Goal: Information Seeking & Learning: Learn about a topic

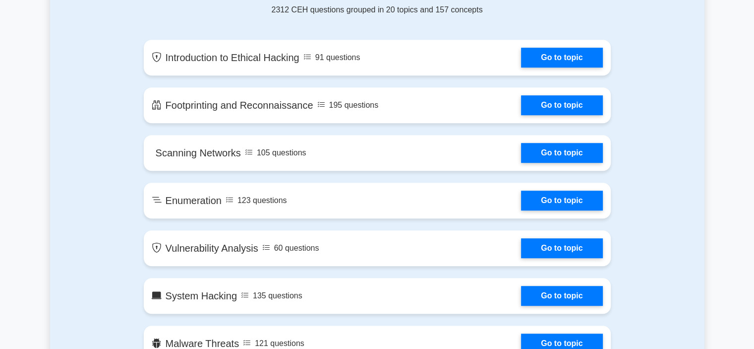
scroll to position [538, 0]
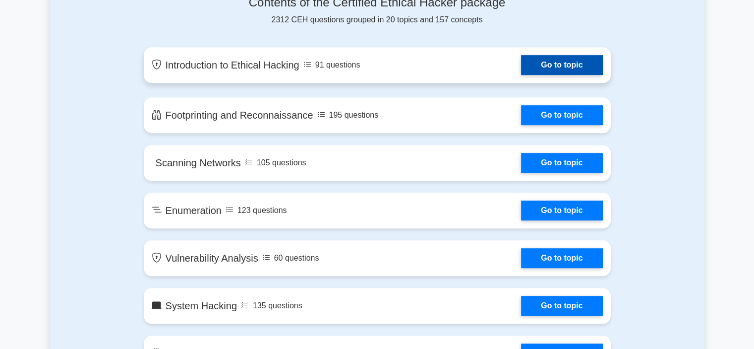
click at [521, 65] on link "Go to topic" at bounding box center [561, 65] width 81 height 20
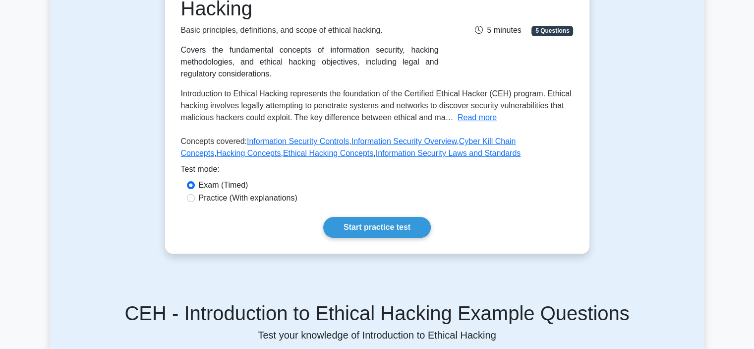
scroll to position [174, 0]
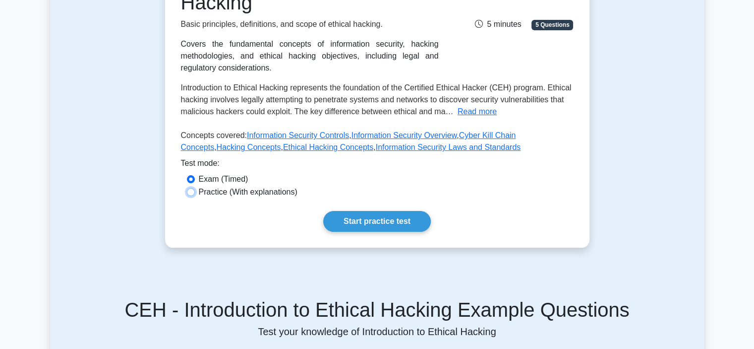
click at [193, 193] on input "Practice (With explanations)" at bounding box center [191, 192] width 8 height 8
radio input "true"
click at [190, 179] on input "Exam (Timed)" at bounding box center [191, 179] width 8 height 8
radio input "true"
click at [348, 217] on link "Start practice test" at bounding box center [377, 221] width 108 height 21
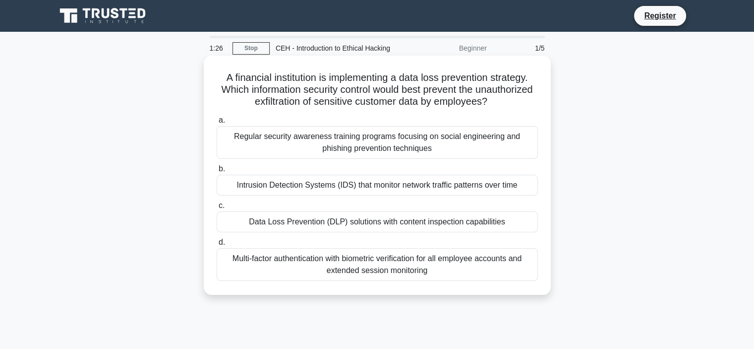
click at [313, 189] on div "Intrusion Detection Systems (IDS) that monitor network traffic patterns over ti…" at bounding box center [377, 185] width 321 height 21
click at [217, 172] on input "b. Intrusion Detection Systems (IDS) that monitor network traffic patterns over…" at bounding box center [217, 169] width 0 height 6
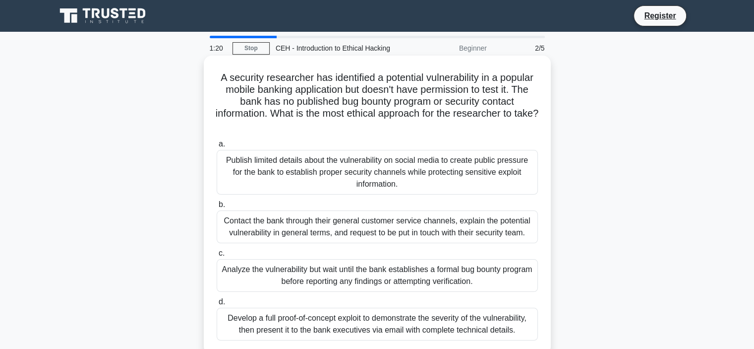
click at [325, 235] on div "Contact the bank through their general customer service channels, explain the p…" at bounding box center [377, 226] width 321 height 33
click at [217, 208] on input "b. Contact the bank through their general customer service channels, explain th…" at bounding box center [217, 204] width 0 height 6
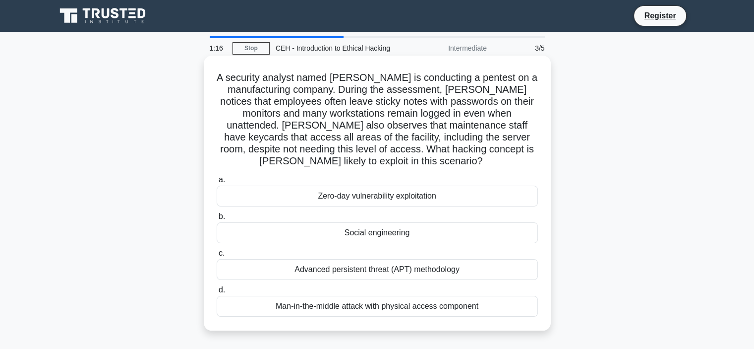
click at [369, 232] on div "Social engineering" at bounding box center [377, 232] width 321 height 21
click at [217, 220] on input "b. Social engineering" at bounding box center [217, 216] width 0 height 6
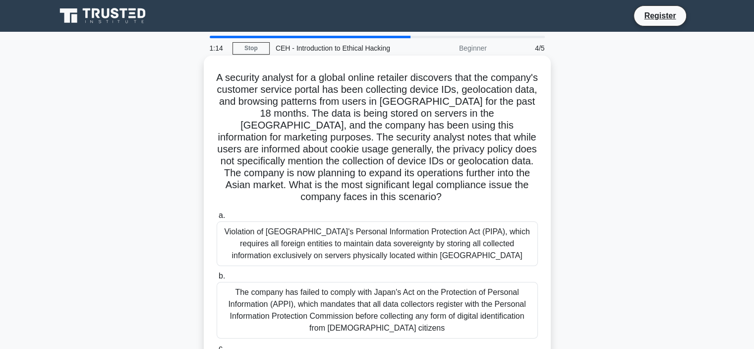
click at [375, 250] on div "Violation of South Korea's Personal Information Protection Act (PIPA), which re…" at bounding box center [377, 243] width 321 height 45
click at [217, 219] on input "a. Violation of South Korea's Personal Information Protection Act (PIPA), which…" at bounding box center [217, 215] width 0 height 6
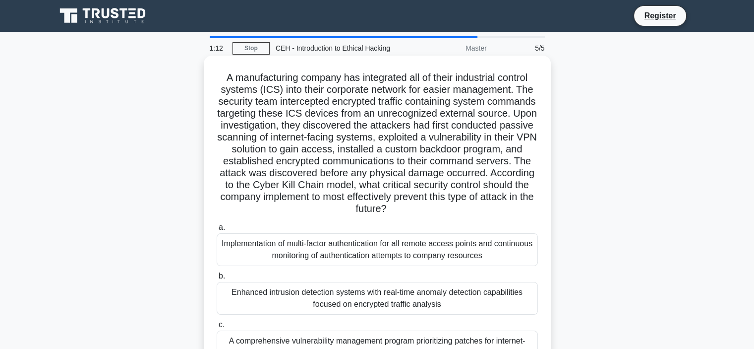
click at [375, 256] on div "Implementation of multi-factor authentication for all remote access points and …" at bounding box center [377, 249] width 321 height 33
click at [217, 231] on input "a. Implementation of multi-factor authentication for all remote access points a…" at bounding box center [217, 227] width 0 height 6
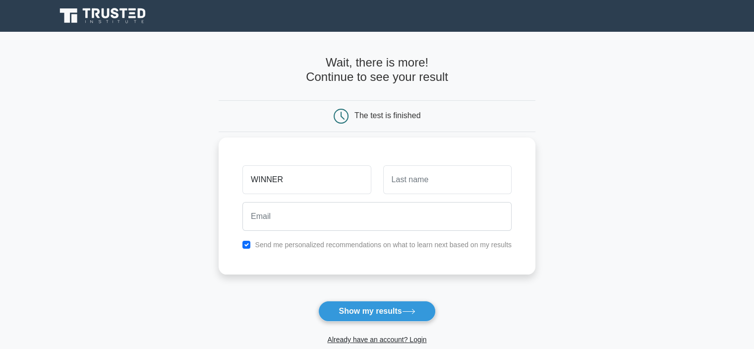
type input "WINNER"
click at [419, 183] on input "text" at bounding box center [447, 179] width 128 height 29
type input "SEMLANGWA"
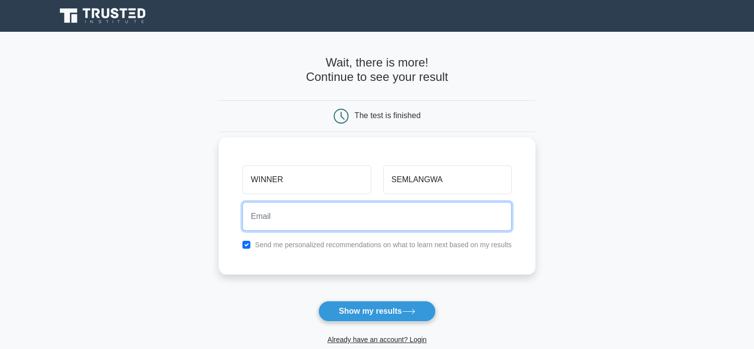
click at [296, 214] on input "email" at bounding box center [376, 216] width 269 height 29
type input "1991must@gmail.com"
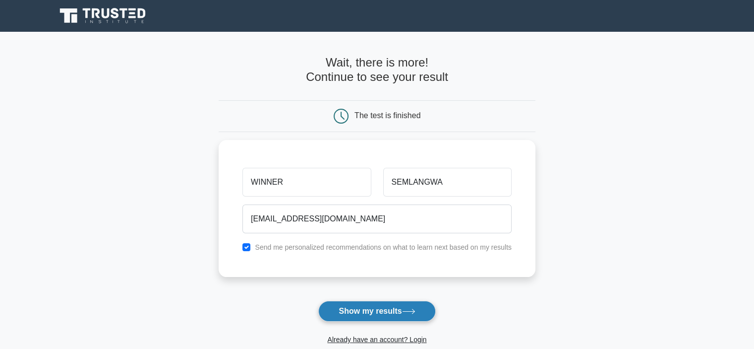
click at [363, 309] on button "Show my results" at bounding box center [376, 310] width 117 height 21
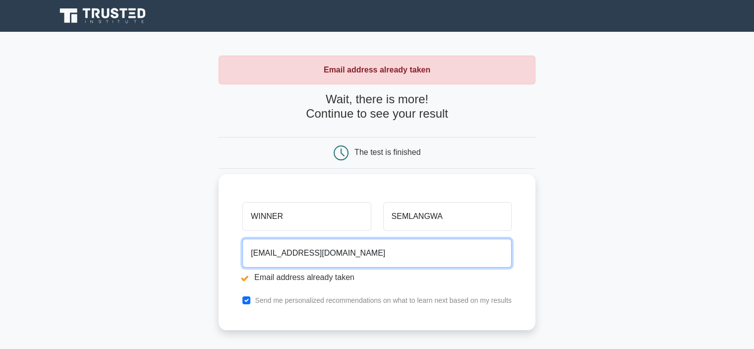
drag, startPoint x: 353, startPoint y: 251, endPoint x: 244, endPoint y: 221, distance: 112.1
click at [244, 221] on div "WINNER SEMLANGWA 1991must@gmail.com Email address already taken Send me persona…" at bounding box center [377, 252] width 317 height 156
type input "winnermohamed2018@gmail.com"
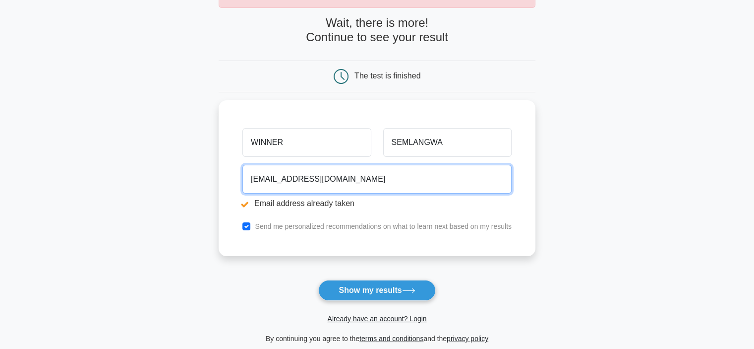
scroll to position [80, 0]
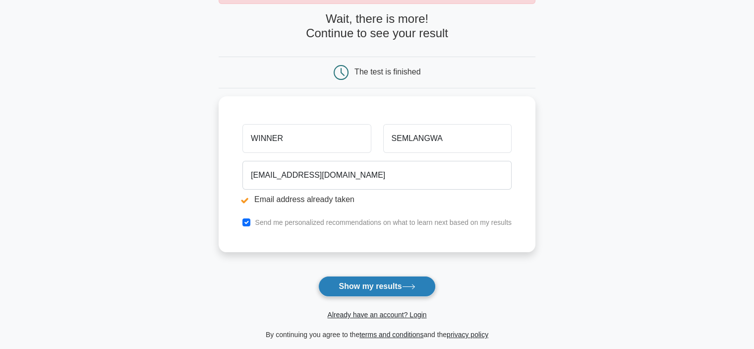
click at [358, 290] on button "Show my results" at bounding box center [376, 286] width 117 height 21
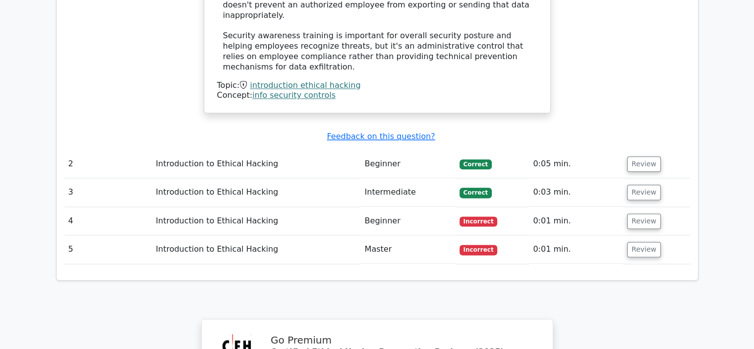
scroll to position [1226, 0]
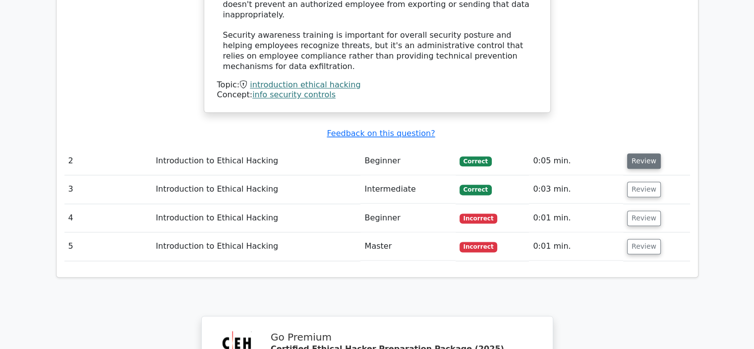
click at [639, 153] on button "Review" at bounding box center [644, 160] width 34 height 15
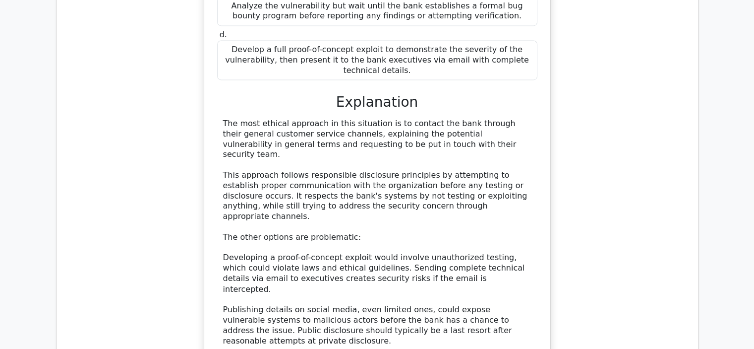
scroll to position [1622, 0]
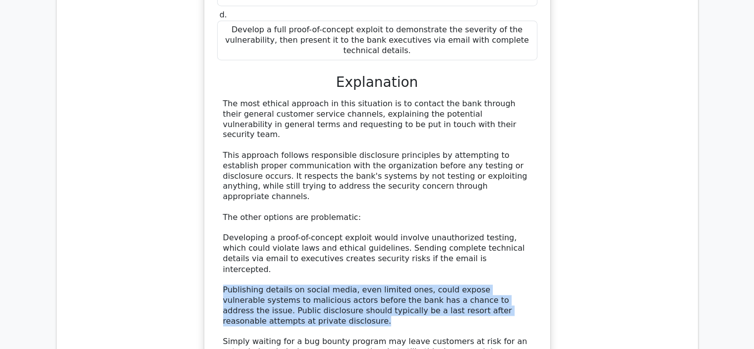
drag, startPoint x: 223, startPoint y: 153, endPoint x: 508, endPoint y: 178, distance: 286.2
click at [508, 178] on div "The most ethical approach in this situation is to contact the bank through thei…" at bounding box center [377, 233] width 308 height 268
click at [497, 178] on div "The most ethical approach in this situation is to contact the bank through thei…" at bounding box center [377, 233] width 308 height 268
drag, startPoint x: 498, startPoint y: 179, endPoint x: 218, endPoint y: 155, distance: 280.7
click at [218, 155] on div "The most ethical approach in this situation is to contact the bank through thei…" at bounding box center [377, 233] width 320 height 268
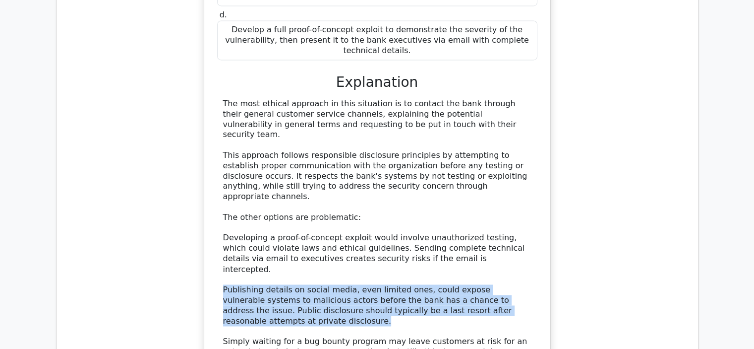
click at [365, 158] on div "The most ethical approach in this situation is to contact the bank through thei…" at bounding box center [377, 233] width 308 height 268
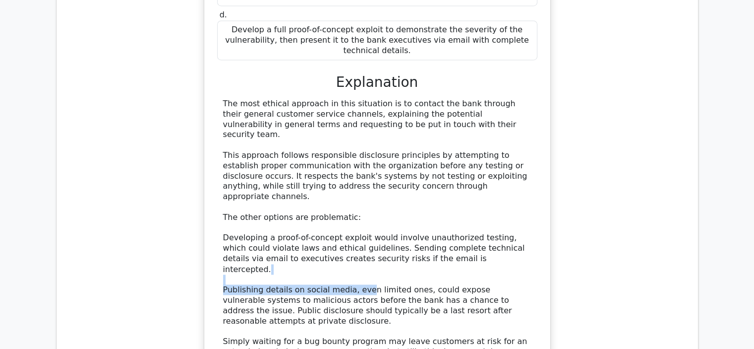
drag, startPoint x: 758, startPoint y: 238, endPoint x: 357, endPoint y: 155, distance: 408.6
click at [357, 155] on div "The most ethical approach in this situation is to contact the bank through thei…" at bounding box center [377, 233] width 308 height 268
click at [290, 134] on div "The most ethical approach in this situation is to contact the bank through thei…" at bounding box center [377, 233] width 308 height 268
drag, startPoint x: 224, startPoint y: 157, endPoint x: 263, endPoint y: 158, distance: 39.2
drag, startPoint x: 263, startPoint y: 158, endPoint x: 231, endPoint y: 140, distance: 36.6
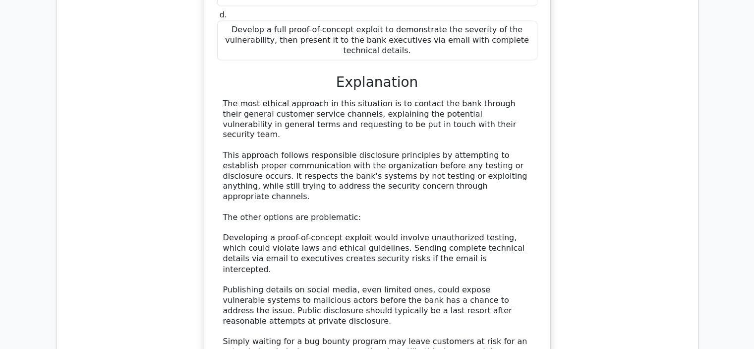
click at [231, 140] on div "The most ethical approach in this situation is to contact the bank through thei…" at bounding box center [377, 233] width 308 height 268
drag, startPoint x: 224, startPoint y: 155, endPoint x: 275, endPoint y: 162, distance: 51.1
drag, startPoint x: 275, startPoint y: 162, endPoint x: 250, endPoint y: 105, distance: 62.6
click at [250, 105] on div "The most ethical approach in this situation is to contact the bank through thei…" at bounding box center [377, 233] width 308 height 268
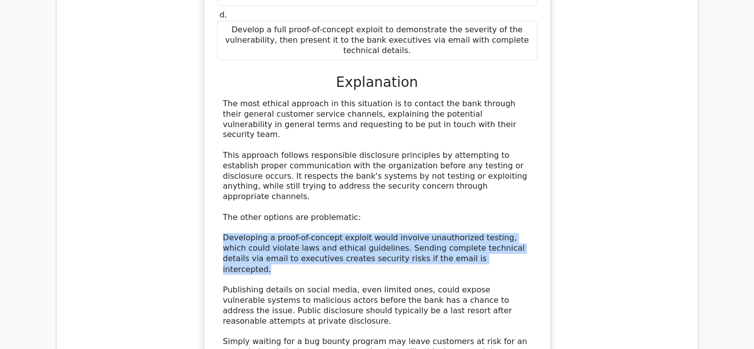
drag, startPoint x: 222, startPoint y: 114, endPoint x: 444, endPoint y: 136, distance: 223.7
click at [444, 136] on div "The most ethical approach in this situation is to contact the bank through thei…" at bounding box center [377, 233] width 320 height 268
click at [413, 138] on div "The most ethical approach in this situation is to contact the bank through thei…" at bounding box center [377, 233] width 308 height 268
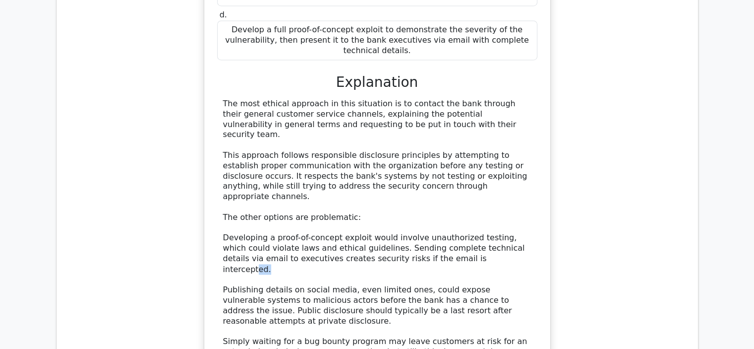
drag, startPoint x: 413, startPoint y: 138, endPoint x: 424, endPoint y: 136, distance: 12.1
click at [424, 136] on div "The most ethical approach in this situation is to contact the bank through thei…" at bounding box center [377, 233] width 308 height 268
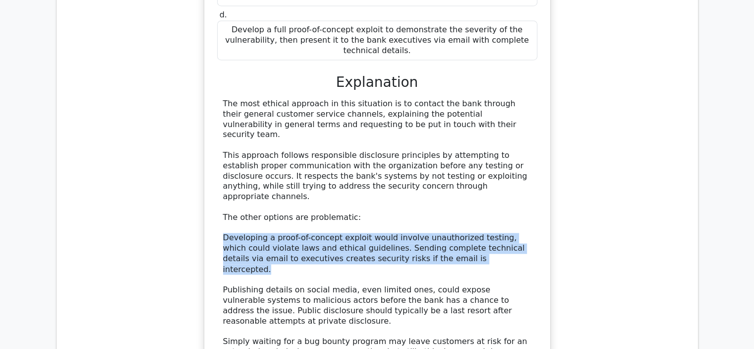
drag, startPoint x: 424, startPoint y: 136, endPoint x: 225, endPoint y: 111, distance: 201.5
click at [225, 111] on div "The most ethical approach in this situation is to contact the bank through thei…" at bounding box center [377, 233] width 308 height 268
click at [243, 136] on div "The most ethical approach in this situation is to contact the bank through thei…" at bounding box center [377, 233] width 308 height 268
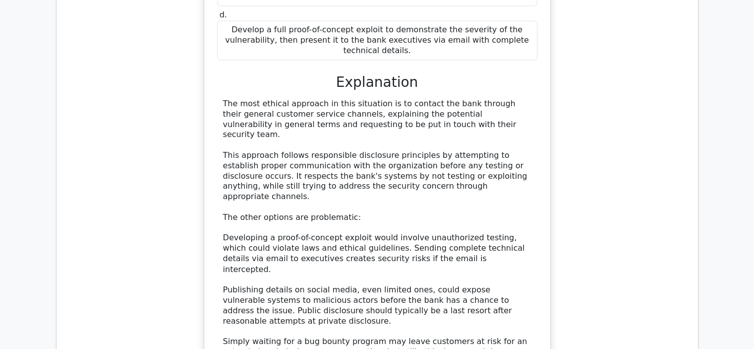
click at [222, 156] on div "The most ethical approach in this situation is to contact the bank through thei…" at bounding box center [377, 233] width 320 height 268
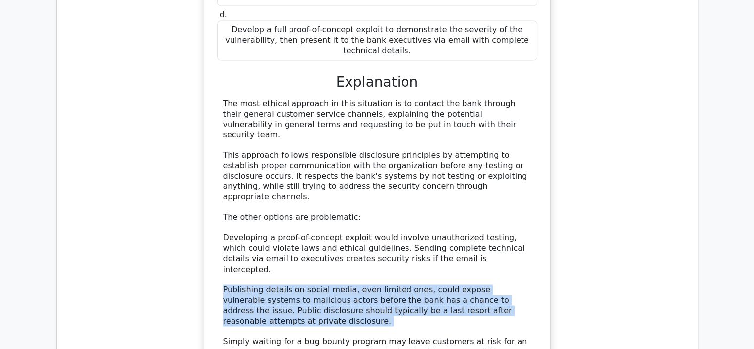
drag, startPoint x: 223, startPoint y: 156, endPoint x: 494, endPoint y: 183, distance: 272.1
click at [494, 183] on div "The most ethical approach in this situation is to contact the bank through thei…" at bounding box center [377, 233] width 308 height 268
click at [298, 164] on div "The most ethical approach in this situation is to contact the bank through thei…" at bounding box center [377, 233] width 308 height 268
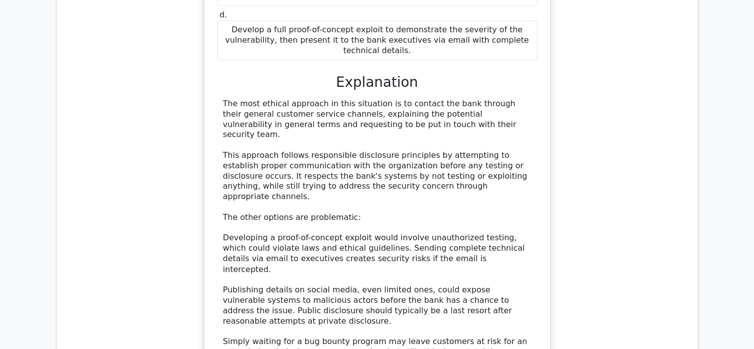
click at [298, 164] on div "The most ethical approach in this situation is to contact the bank through thei…" at bounding box center [377, 233] width 308 height 268
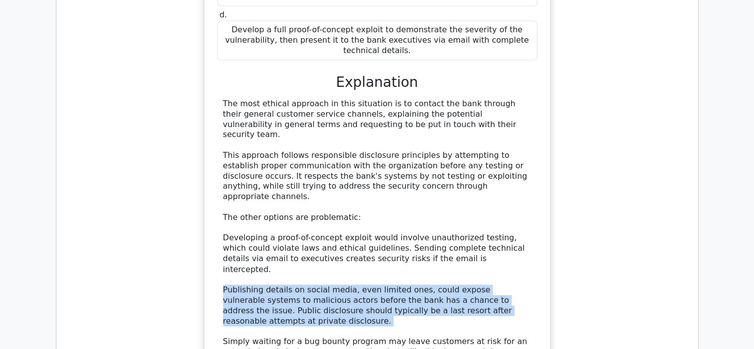
drag, startPoint x: 224, startPoint y: 156, endPoint x: 508, endPoint y: 188, distance: 285.4
click at [508, 188] on div "The most ethical approach in this situation is to contact the bank through thei…" at bounding box center [377, 233] width 308 height 268
click at [444, 160] on div "The most ethical approach in this situation is to contact the bank through thei…" at bounding box center [377, 233] width 308 height 268
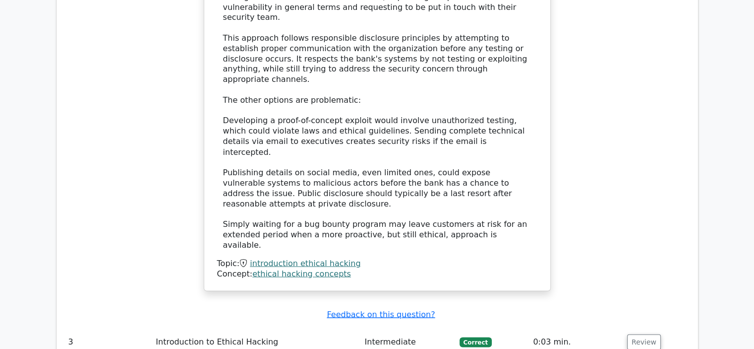
scroll to position [1741, 0]
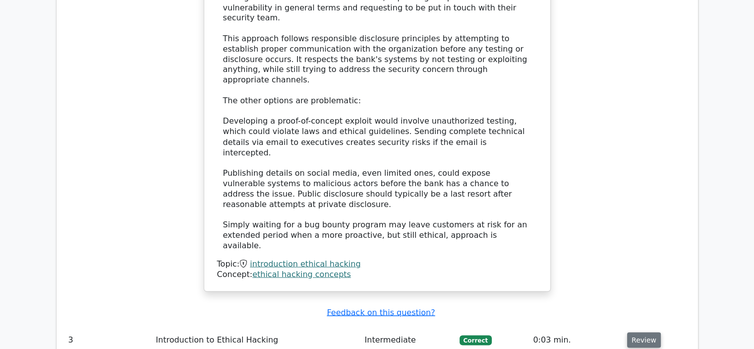
click at [633, 332] on button "Review" at bounding box center [644, 339] width 34 height 15
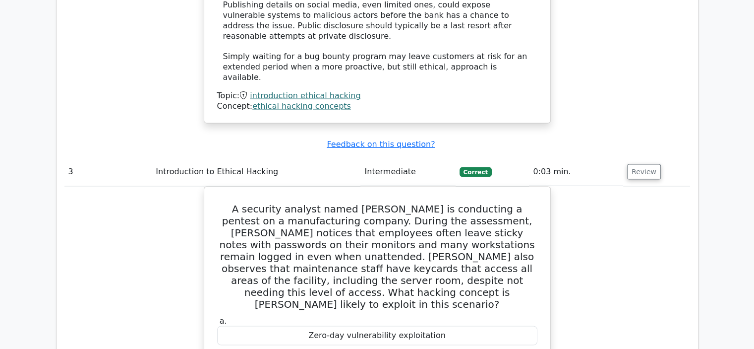
scroll to position [1920, 0]
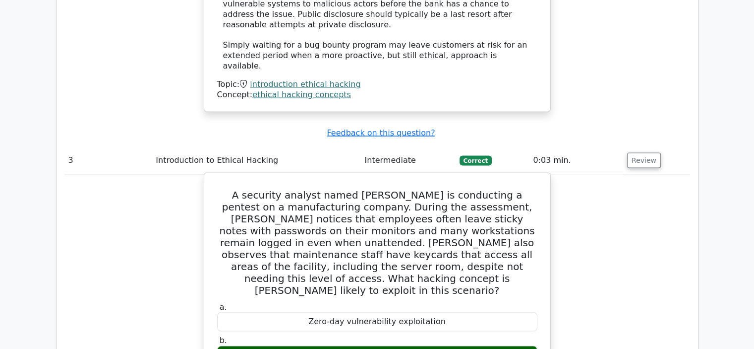
drag, startPoint x: 761, startPoint y: 228, endPoint x: 526, endPoint y: 124, distance: 256.9
click at [526, 189] on h5 "A security analyst named Sam is conducting a pentest on a manufacturing company…" at bounding box center [377, 242] width 322 height 107
drag, startPoint x: 245, startPoint y: 41, endPoint x: 313, endPoint y: 49, distance: 68.3
drag, startPoint x: 313, startPoint y: 49, endPoint x: 475, endPoint y: 49, distance: 162.1
click at [475, 189] on h5 "A security analyst named Sam is conducting a pentest on a manufacturing company…" at bounding box center [377, 242] width 322 height 107
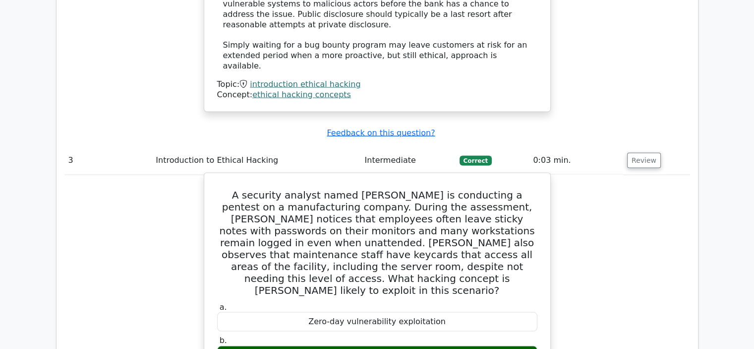
click at [371, 189] on h5 "A security analyst named Sam is conducting a pentest on a manufacturing company…" at bounding box center [377, 242] width 322 height 107
drag, startPoint x: 758, startPoint y: 218, endPoint x: 373, endPoint y: 111, distance: 399.3
click at [373, 189] on h5 "A security analyst named Sam is conducting a pentest on a manufacturing company…" at bounding box center [377, 242] width 322 height 107
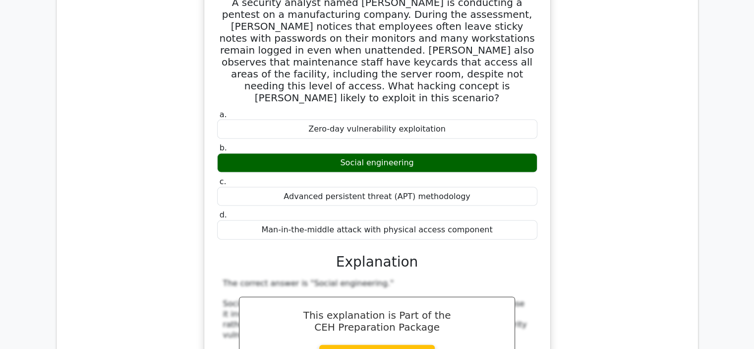
scroll to position [2119, 0]
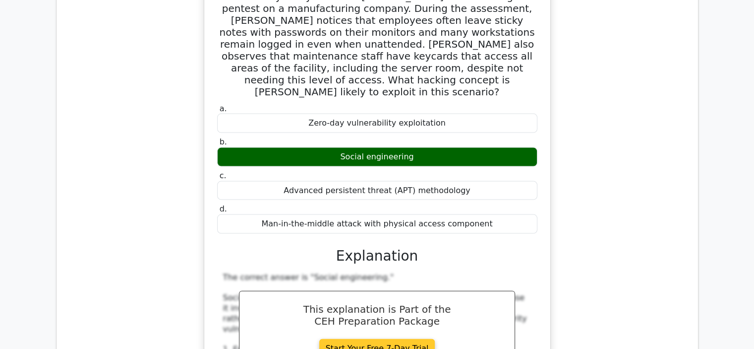
click at [353, 339] on link "Start Your Free 7-Day Trial" at bounding box center [377, 348] width 116 height 19
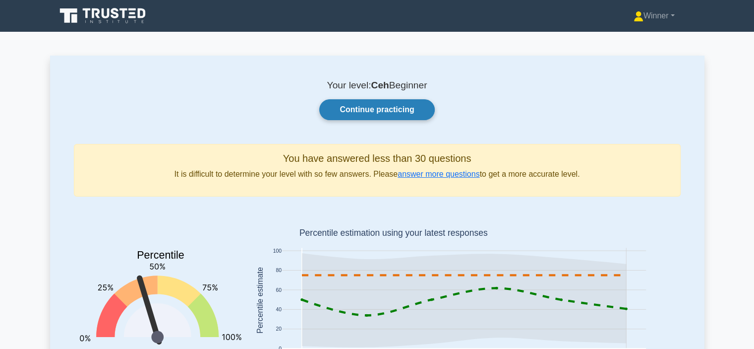
click at [366, 111] on link "Continue practicing" at bounding box center [376, 109] width 115 height 21
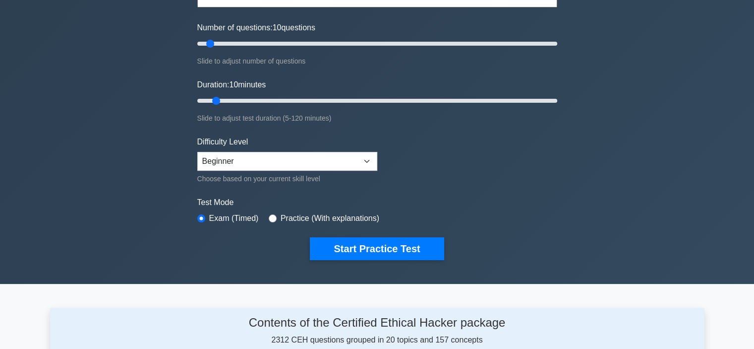
scroll to position [119, 0]
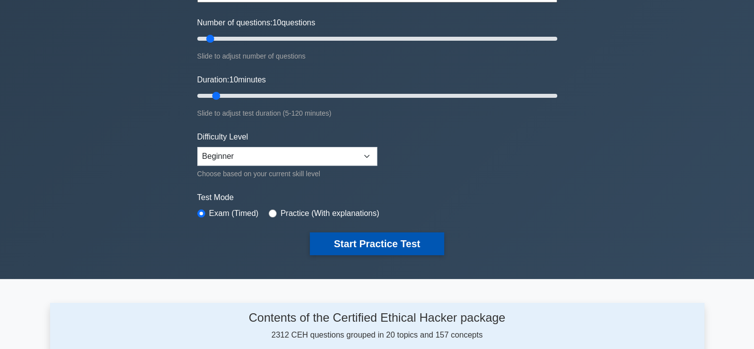
click at [346, 239] on button "Start Practice Test" at bounding box center [377, 243] width 134 height 23
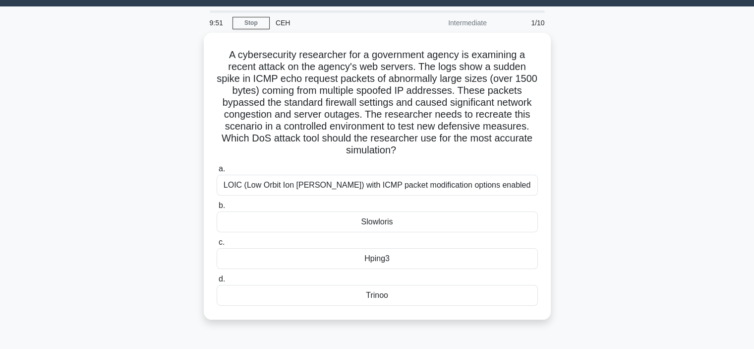
scroll to position [23, 0]
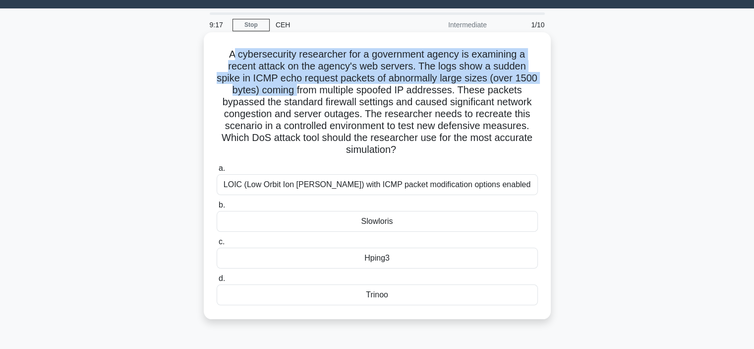
drag, startPoint x: 230, startPoint y: 52, endPoint x: 297, endPoint y: 89, distance: 76.1
click at [297, 89] on h5 "A cybersecurity researcher for a government agency is examining a recent attack…" at bounding box center [377, 102] width 323 height 108
click at [242, 53] on h5 "A cybersecurity researcher for a government agency is examining a recent attack…" at bounding box center [377, 102] width 323 height 108
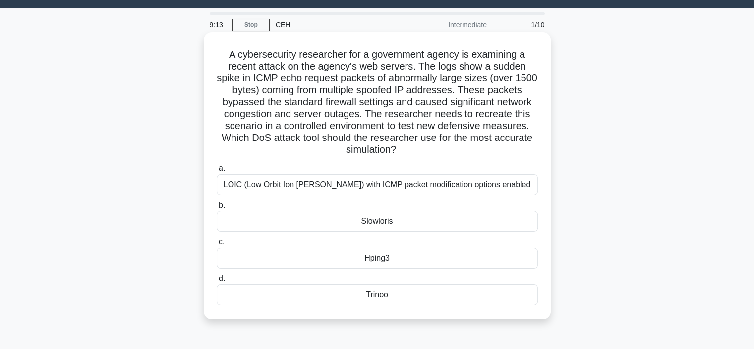
drag, startPoint x: 226, startPoint y: 54, endPoint x: 442, endPoint y: 306, distance: 332.0
click at [442, 306] on div "A cybersecurity researcher for a government agency is examining a recent attack…" at bounding box center [377, 175] width 339 height 279
copy div "A cybersecurity researcher for a government agency is examining a recent attack…"
click at [399, 175] on div "LOIC (Low Orbit Ion Cannon) with ICMP packet modification options enabled" at bounding box center [377, 184] width 321 height 21
click at [217, 172] on input "a. LOIC (Low Orbit Ion Cannon) with ICMP packet modification options enabled" at bounding box center [217, 168] width 0 height 6
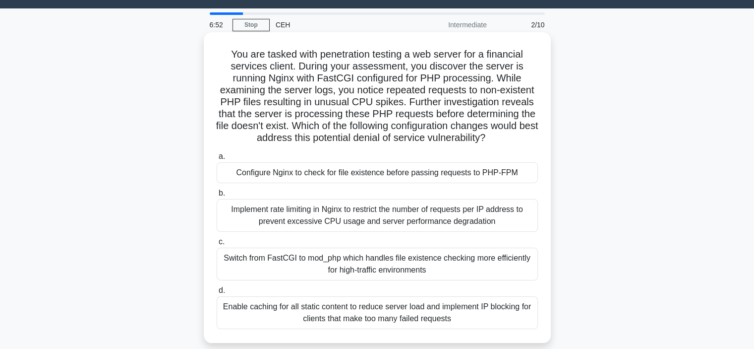
click at [399, 227] on div "Implement rate limiting in Nginx to restrict the number of requests per IP addr…" at bounding box center [377, 215] width 321 height 33
click at [217, 196] on input "b. Implement rate limiting in Nginx to restrict the number of requests per IP a…" at bounding box center [217, 193] width 0 height 6
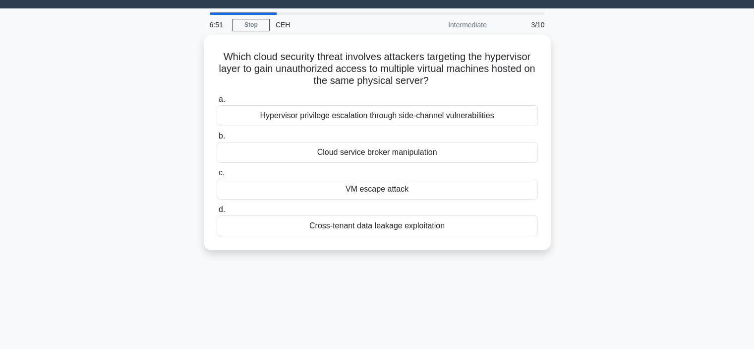
scroll to position [0, 0]
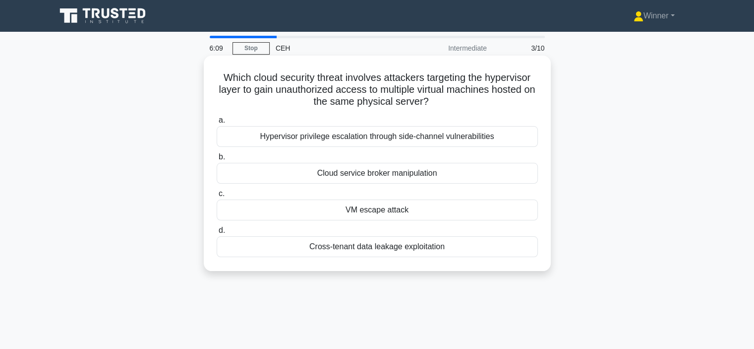
click at [386, 137] on div "Hypervisor privilege escalation through side-channel vulnerabilities" at bounding box center [377, 136] width 321 height 21
click at [217, 123] on input "a. Hypervisor privilege escalation through side-channel vulnerabilities" at bounding box center [217, 120] width 0 height 6
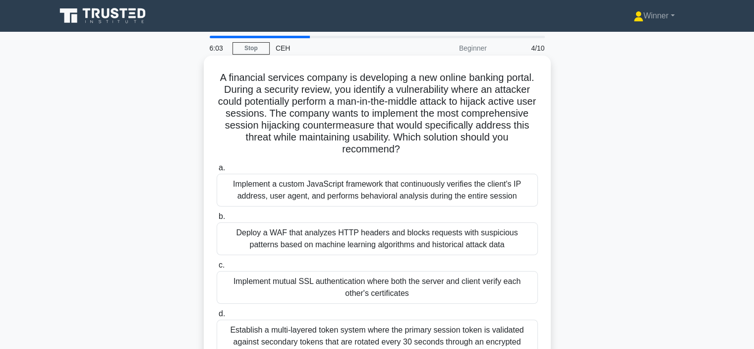
drag, startPoint x: 756, startPoint y: 45, endPoint x: 475, endPoint y: 80, distance: 282.8
click at [475, 80] on h5 "A financial services company is developing a new online banking portal. During …" at bounding box center [377, 113] width 323 height 84
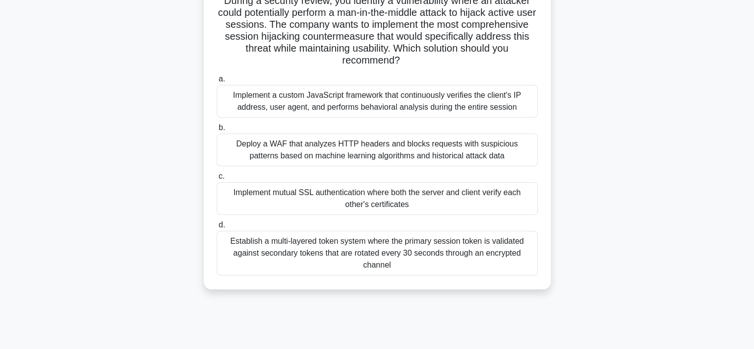
scroll to position [106, 0]
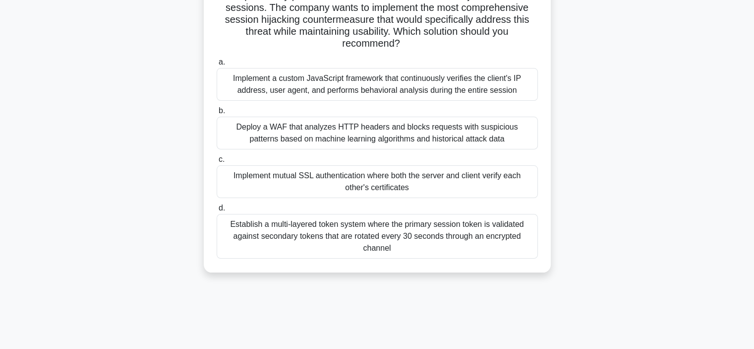
click at [351, 77] on div "Implement a custom JavaScript framework that continuously verifies the client's…" at bounding box center [377, 84] width 321 height 33
click at [217, 65] on input "a. Implement a custom JavaScript framework that continuously verifies the clien…" at bounding box center [217, 62] width 0 height 6
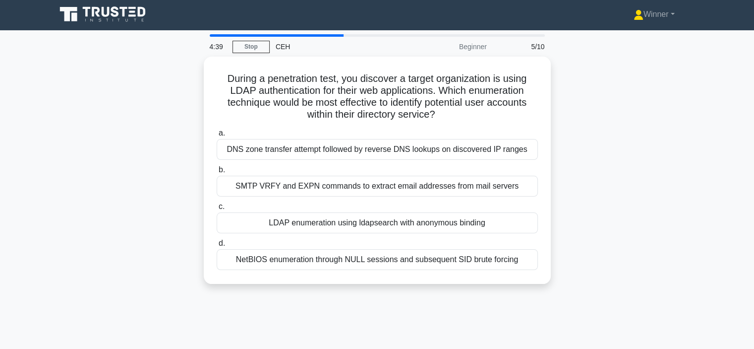
scroll to position [0, 0]
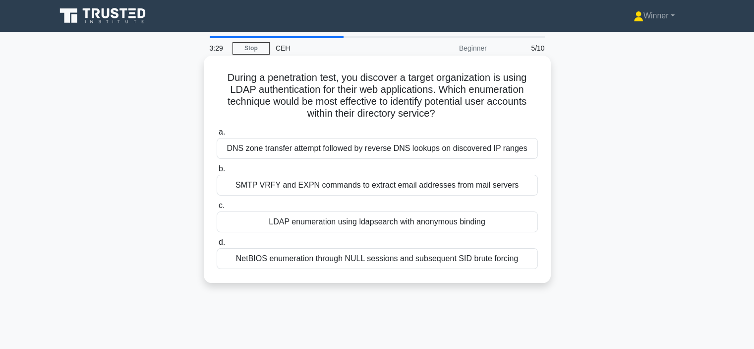
click at [356, 151] on div "DNS zone transfer attempt followed by reverse DNS lookups on discovered IP rang…" at bounding box center [377, 148] width 321 height 21
click at [217, 135] on input "a. DNS zone transfer attempt followed by reverse DNS lookups on discovered IP r…" at bounding box center [217, 132] width 0 height 6
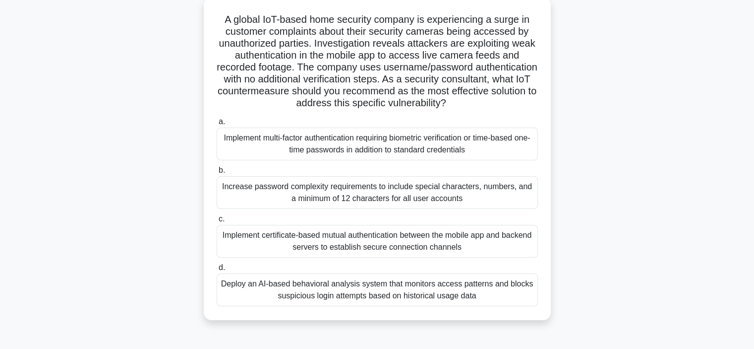
scroll to position [59, 0]
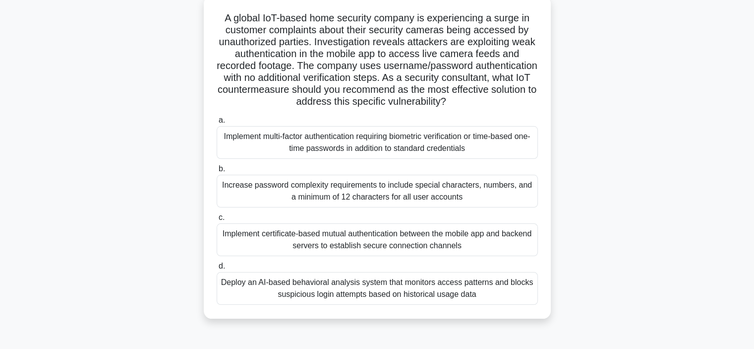
click at [353, 197] on div "Increase password complexity requirements to include special characters, number…" at bounding box center [377, 191] width 321 height 33
click at [217, 172] on input "b. Increase password complexity requirements to include special characters, num…" at bounding box center [217, 169] width 0 height 6
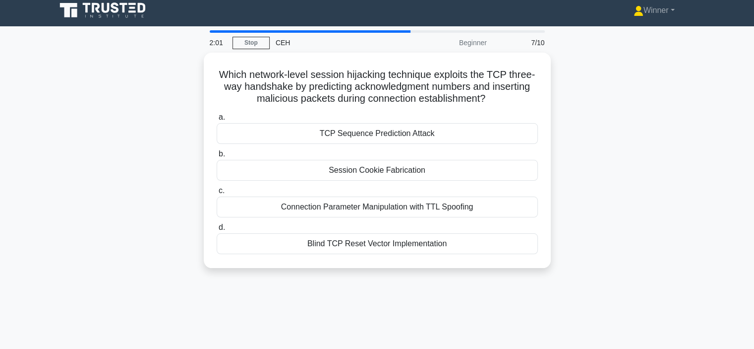
scroll to position [0, 0]
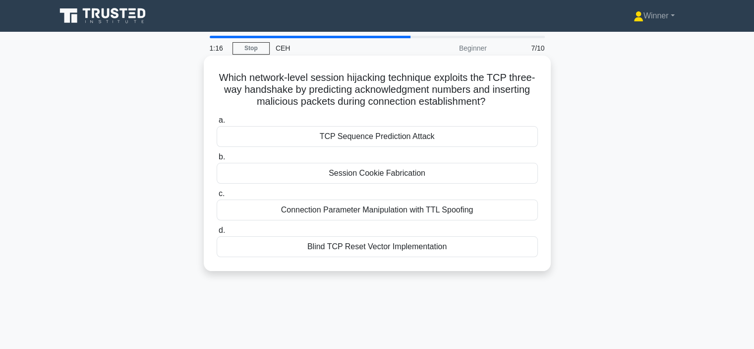
click at [380, 141] on div "TCP Sequence Prediction Attack" at bounding box center [377, 136] width 321 height 21
click at [217, 123] on input "a. TCP Sequence Prediction Attack" at bounding box center [217, 120] width 0 height 6
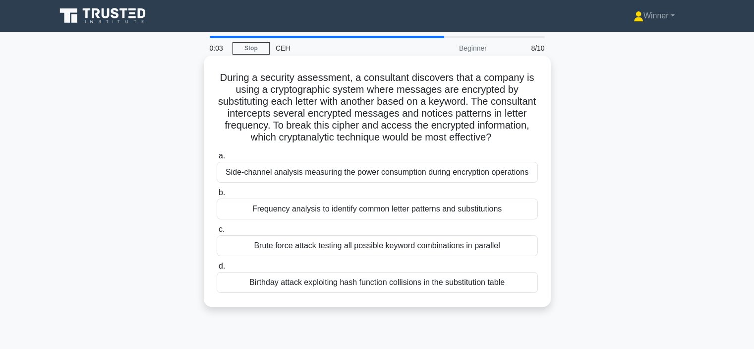
click at [315, 173] on div "Side-channel analysis measuring the power consumption during encryption operati…" at bounding box center [377, 172] width 321 height 21
click at [217, 159] on input "a. Side-channel analysis measuring the power consumption during encryption oper…" at bounding box center [217, 156] width 0 height 6
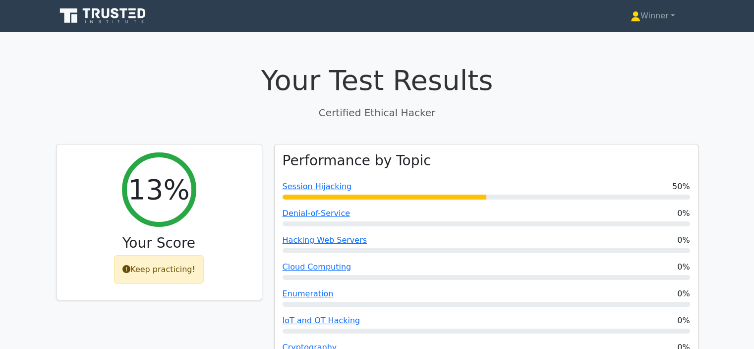
drag, startPoint x: 757, startPoint y: 51, endPoint x: 735, endPoint y: 52, distance: 21.8
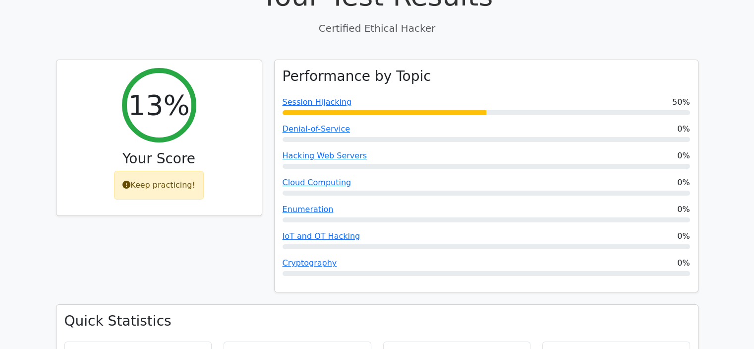
scroll to position [99, 0]
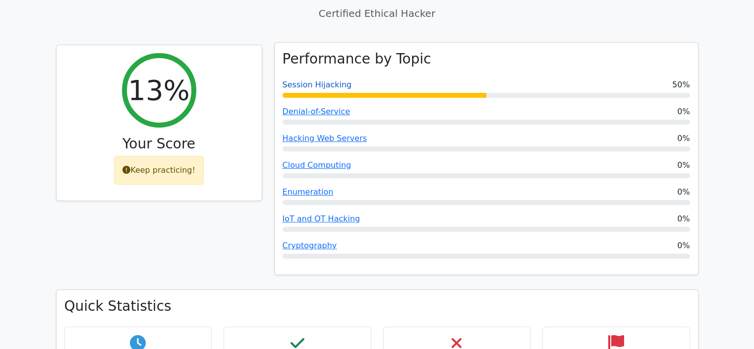
click at [299, 83] on link "Session Hijacking" at bounding box center [317, 84] width 69 height 9
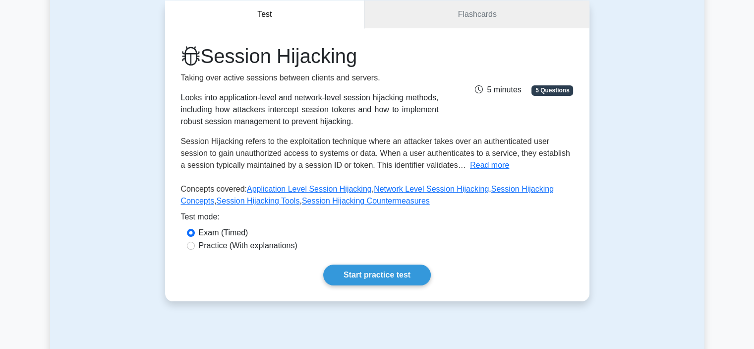
scroll to position [99, 0]
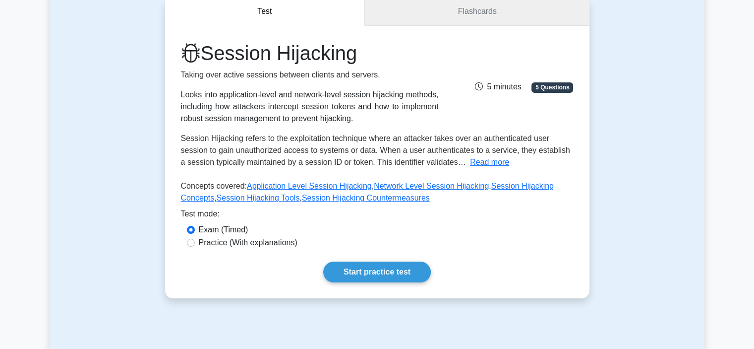
click at [471, 8] on link "Flashcards" at bounding box center [477, 12] width 224 height 28
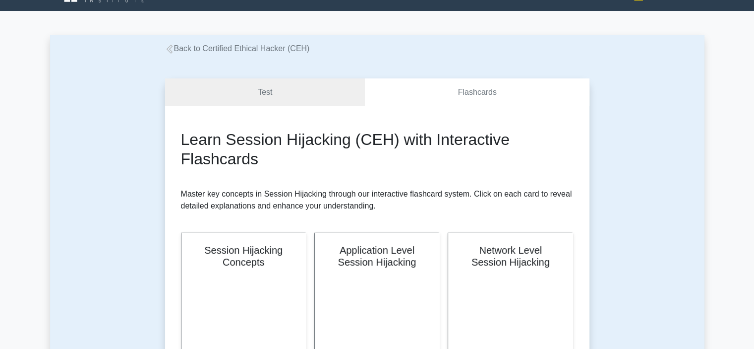
scroll to position [20, 0]
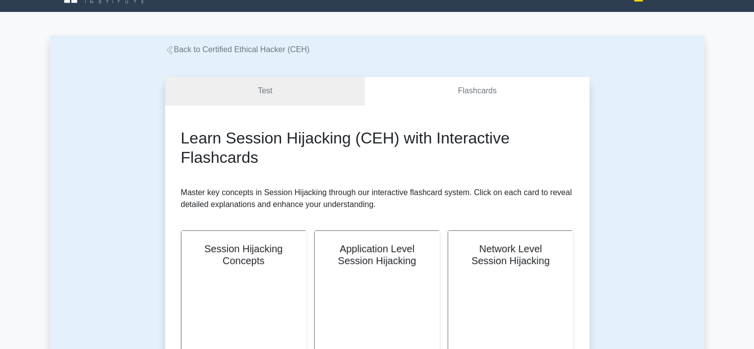
click at [282, 93] on link "Test" at bounding box center [265, 91] width 200 height 28
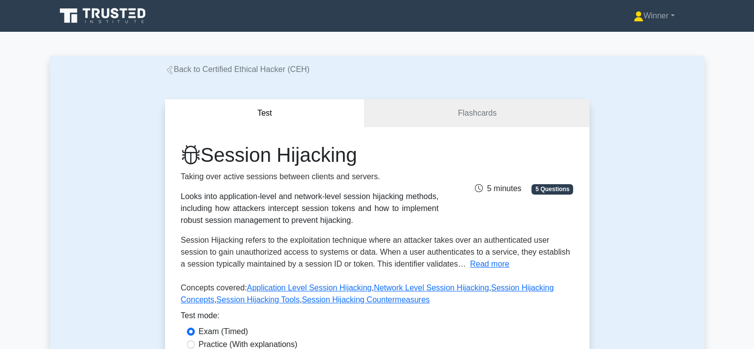
click at [169, 73] on icon at bounding box center [169, 69] width 6 height 9
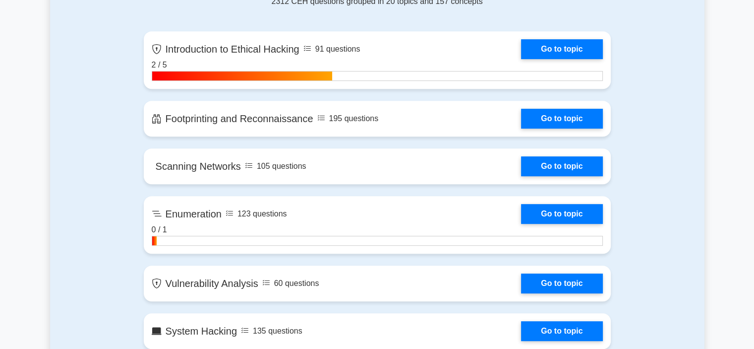
scroll to position [456, 0]
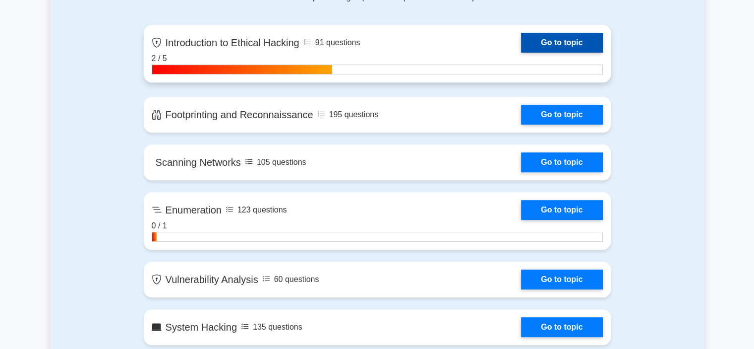
click at [521, 45] on link "Go to topic" at bounding box center [561, 43] width 81 height 20
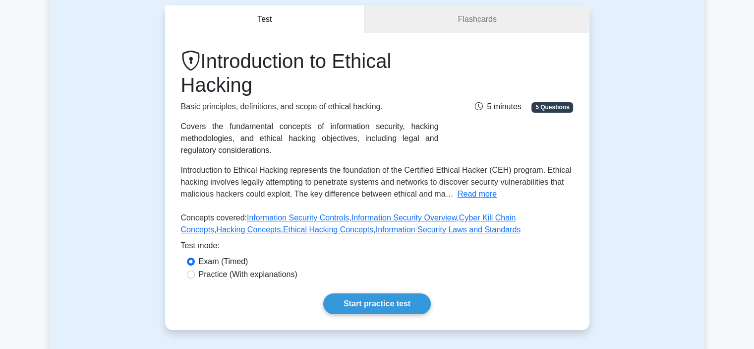
scroll to position [79, 0]
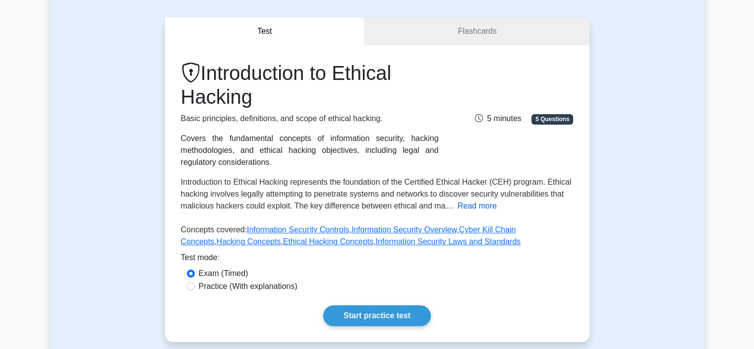
click at [469, 208] on button "Read more" at bounding box center [477, 206] width 39 height 12
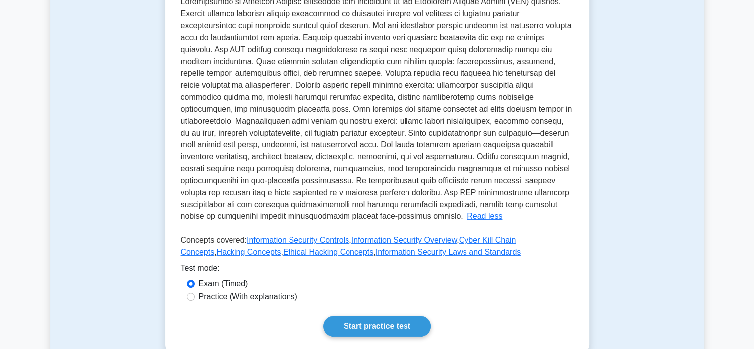
scroll to position [258, 0]
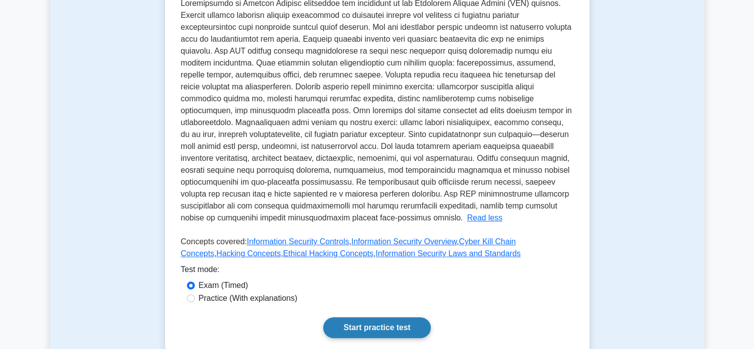
click at [361, 317] on link "Start practice test" at bounding box center [377, 327] width 108 height 21
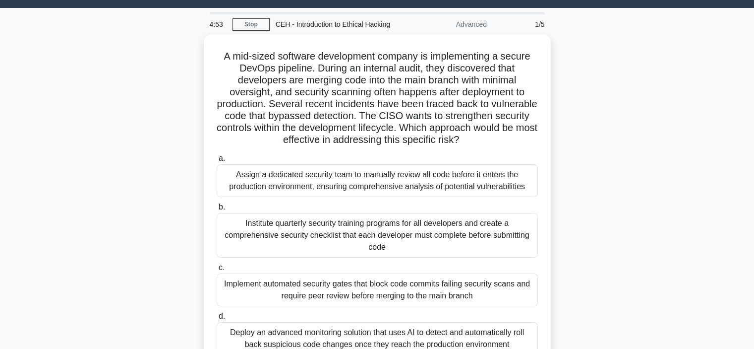
scroll to position [40, 0]
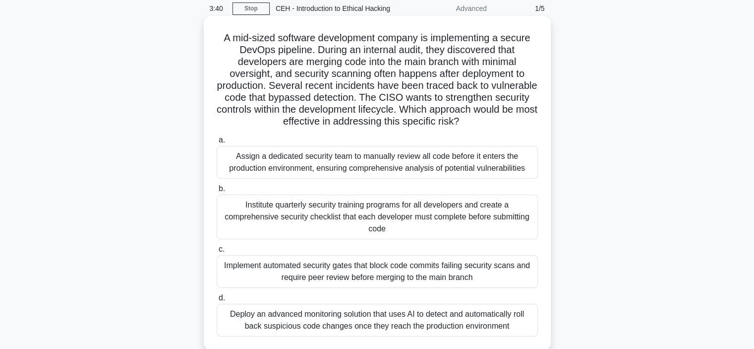
click at [332, 168] on div "Assign a dedicated security team to manually review all code before it enters t…" at bounding box center [377, 162] width 321 height 33
click at [217, 143] on input "a. Assign a dedicated security team to manually review all code before it enter…" at bounding box center [217, 140] width 0 height 6
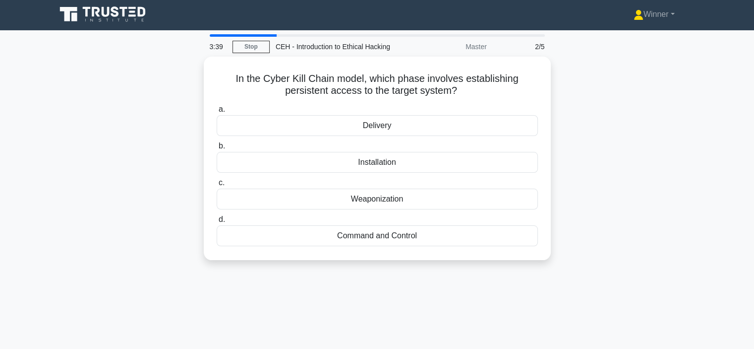
scroll to position [0, 0]
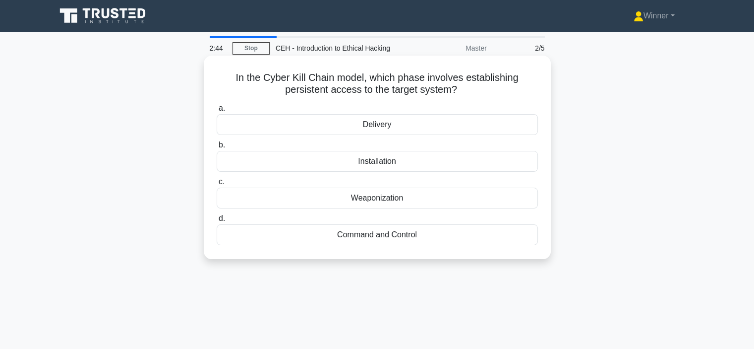
click at [363, 235] on div "Command and Control" at bounding box center [377, 234] width 321 height 21
click at [217, 222] on input "d. Command and Control" at bounding box center [217, 218] width 0 height 6
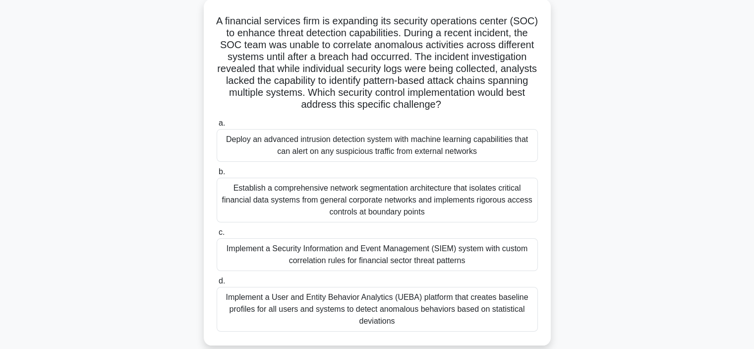
scroll to position [59, 0]
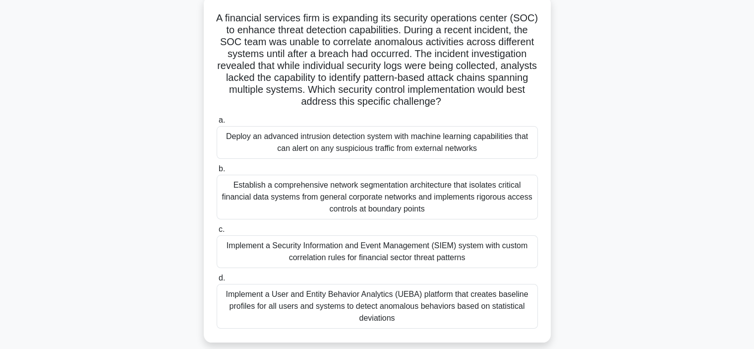
click at [364, 185] on div "Establish a comprehensive network segmentation architecture that isolates criti…" at bounding box center [377, 197] width 321 height 45
click at [217, 172] on input "b. Establish a comprehensive network segmentation architecture that isolates cr…" at bounding box center [217, 169] width 0 height 6
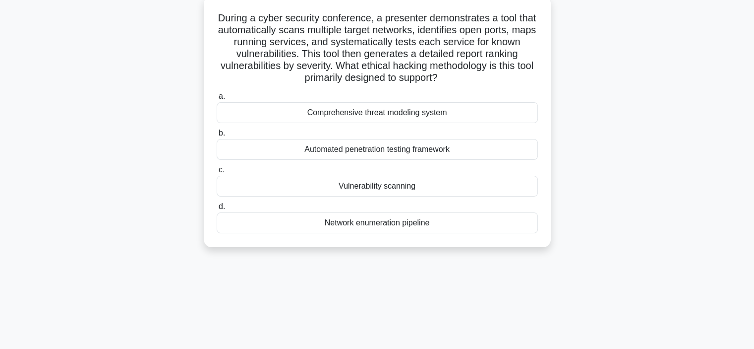
scroll to position [0, 0]
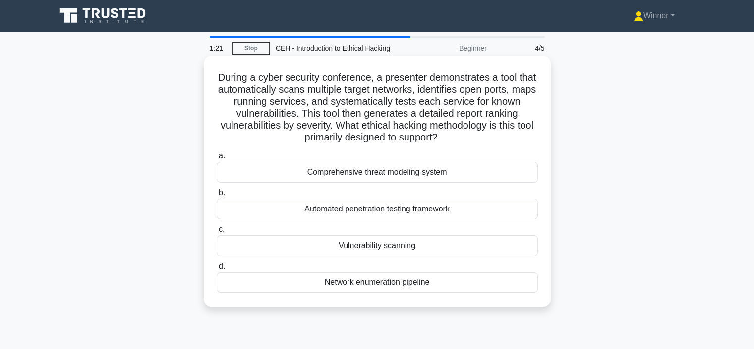
drag, startPoint x: 496, startPoint y: 129, endPoint x: 476, endPoint y: 178, distance: 52.9
click at [476, 178] on div "During a cyber security conference, a presenter demonstrates a tool that automa…" at bounding box center [377, 180] width 339 height 243
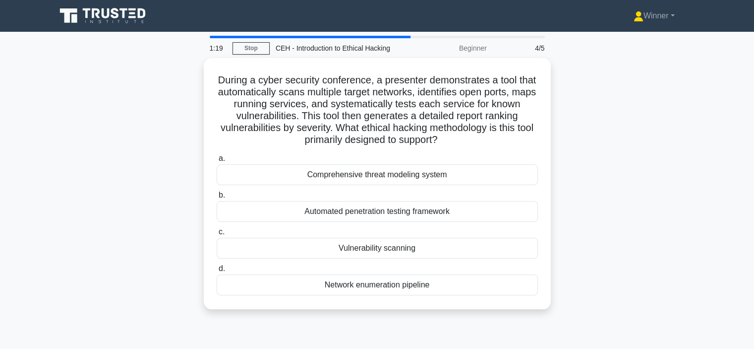
click at [609, 84] on div "During a cyber security conference, a presenter demonstrates a tool that automa…" at bounding box center [377, 189] width 654 height 263
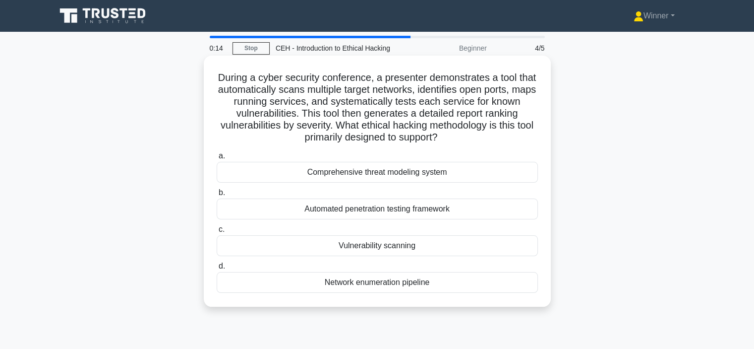
click at [365, 209] on div "Automated penetration testing framework" at bounding box center [377, 208] width 321 height 21
click at [217, 196] on input "b. Automated penetration testing framework" at bounding box center [217, 192] width 0 height 6
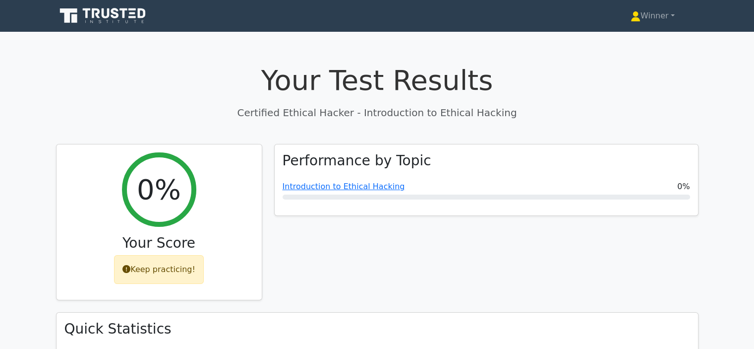
drag, startPoint x: 757, startPoint y: 59, endPoint x: 635, endPoint y: 61, distance: 122.5
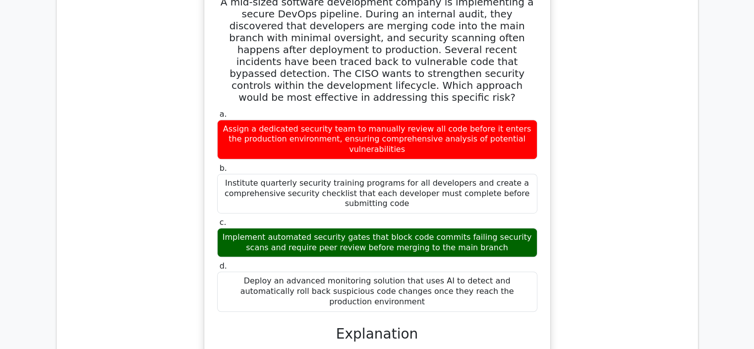
scroll to position [496, 0]
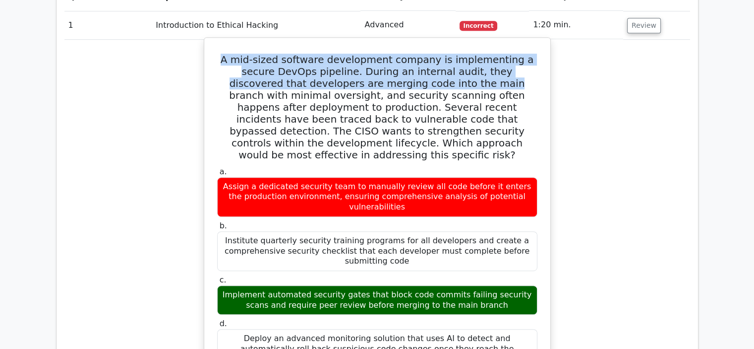
drag, startPoint x: 221, startPoint y: 57, endPoint x: 407, endPoint y: 79, distance: 186.8
click at [407, 79] on h5 "A mid-sized software development company is implementing a secure DevOps pipeli…" at bounding box center [377, 107] width 322 height 107
click at [363, 77] on h5 "A mid-sized software development company is implementing a secure DevOps pipeli…" at bounding box center [377, 107] width 322 height 107
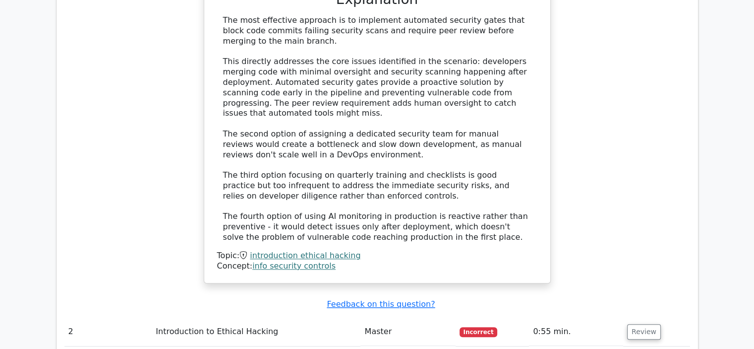
scroll to position [942, 0]
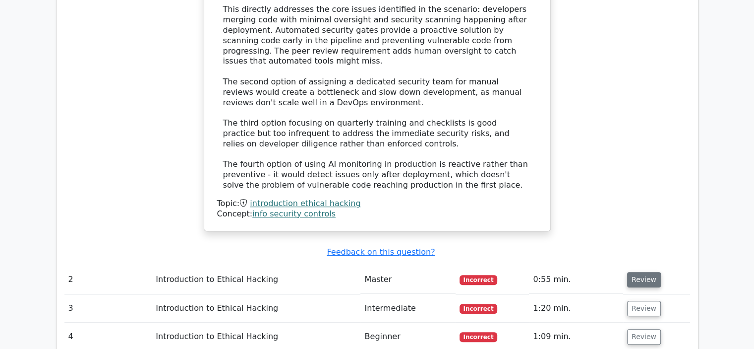
click at [633, 272] on button "Review" at bounding box center [644, 279] width 34 height 15
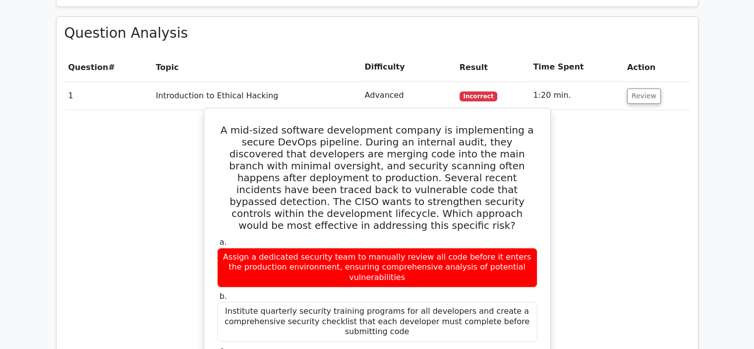
scroll to position [397, 0]
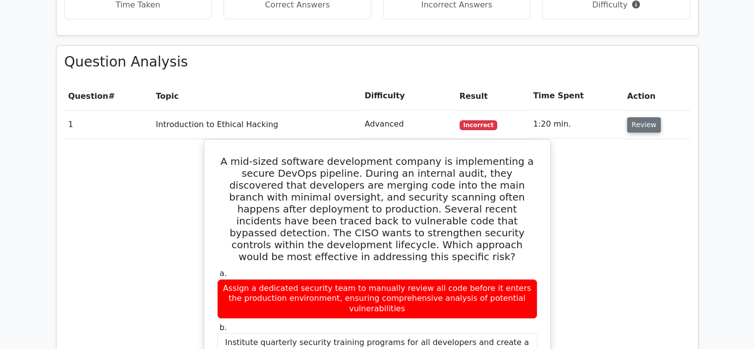
click at [635, 126] on button "Review" at bounding box center [644, 124] width 34 height 15
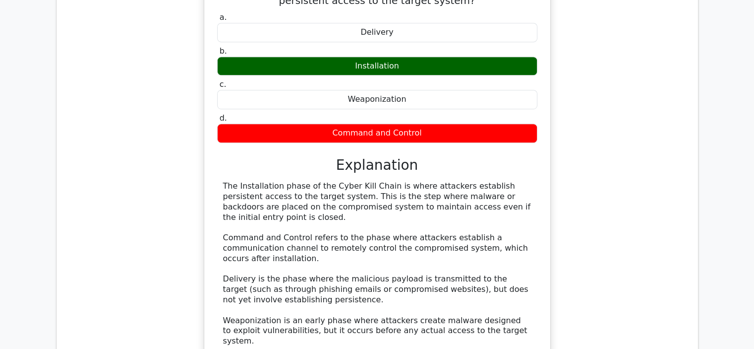
scroll to position [496, 0]
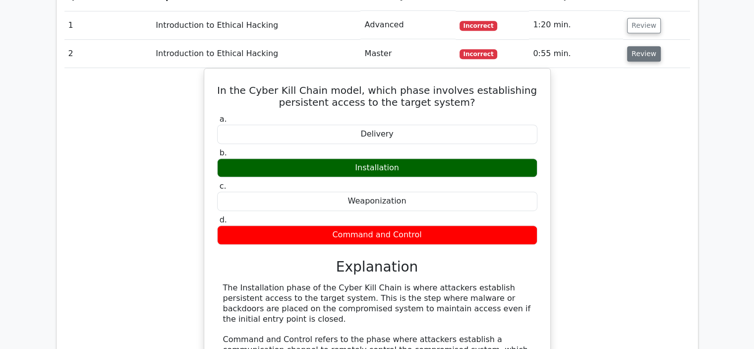
click at [636, 55] on button "Review" at bounding box center [644, 53] width 34 height 15
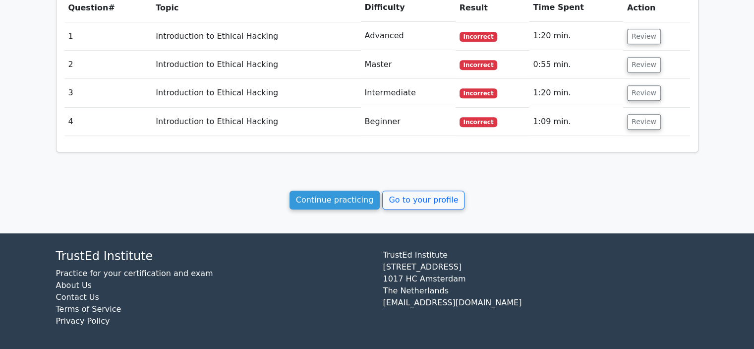
scroll to position [435, 0]
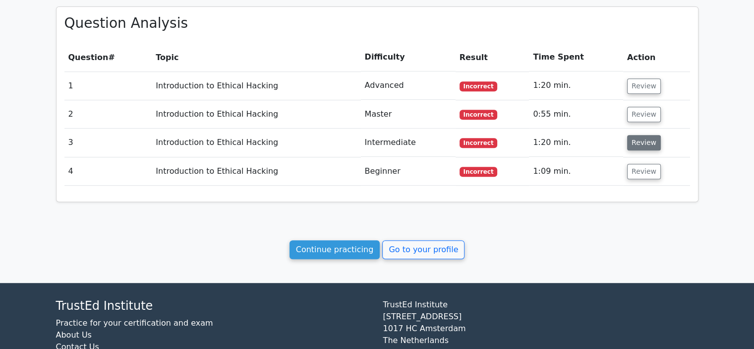
click at [633, 141] on button "Review" at bounding box center [644, 142] width 34 height 15
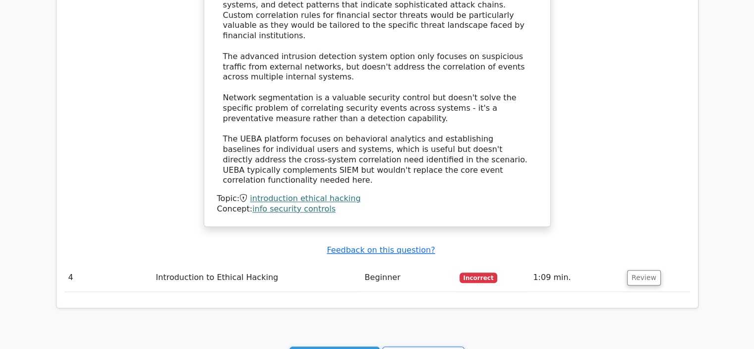
scroll to position [1080, 0]
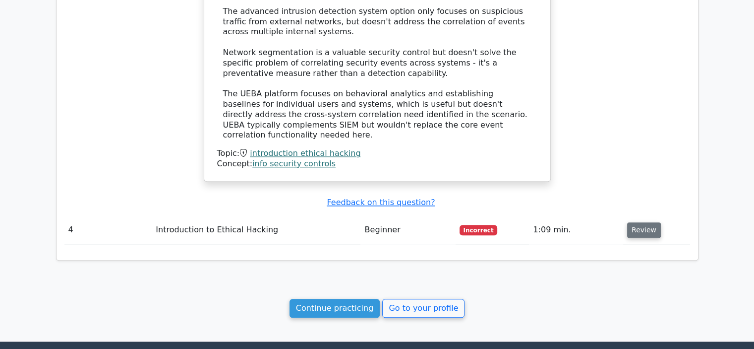
click at [636, 222] on button "Review" at bounding box center [644, 229] width 34 height 15
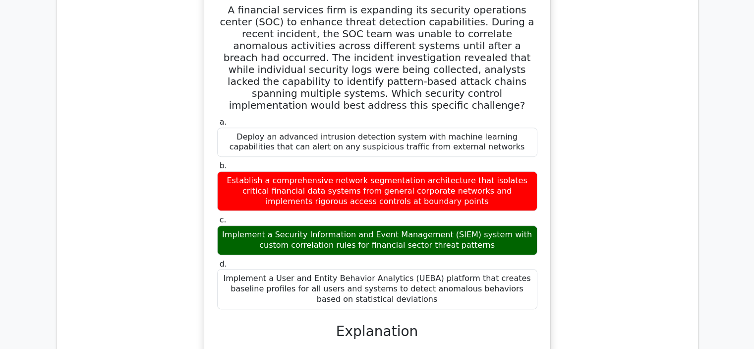
scroll to position [534, 0]
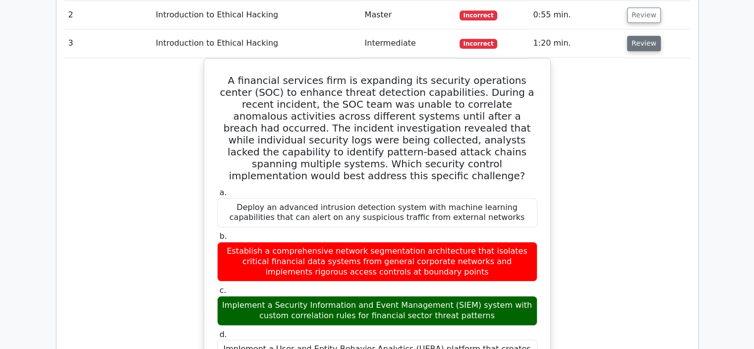
click at [641, 47] on button "Review" at bounding box center [644, 43] width 34 height 15
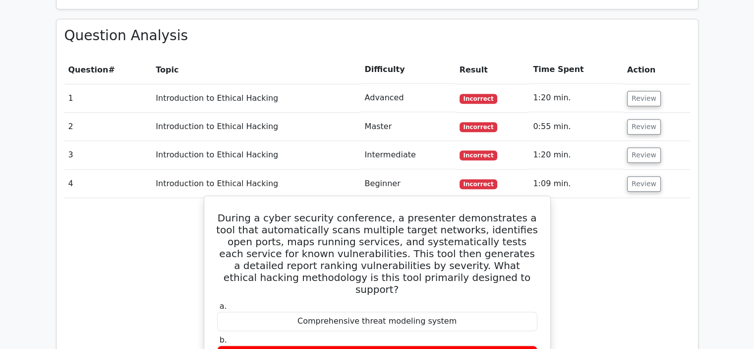
scroll to position [347, 0]
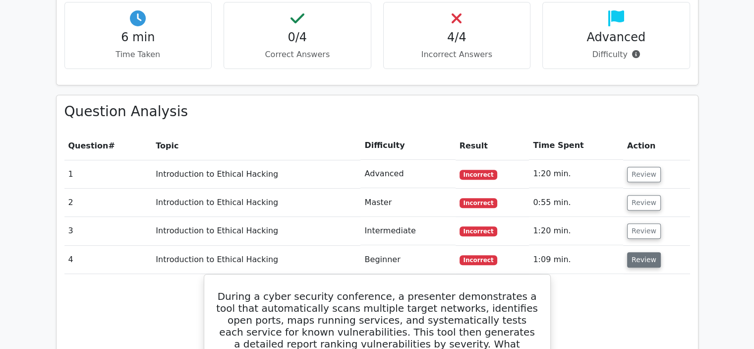
click at [631, 257] on button "Review" at bounding box center [644, 259] width 34 height 15
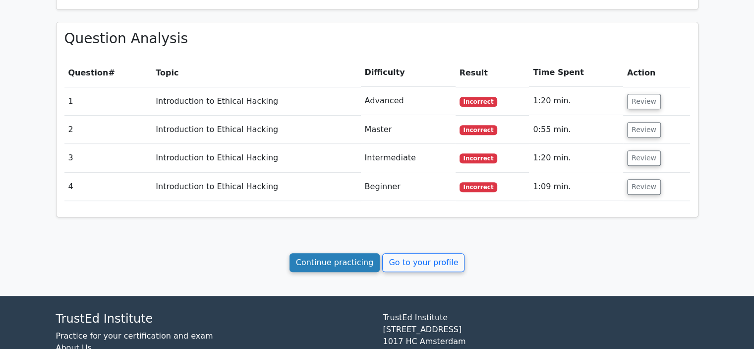
scroll to position [446, 0]
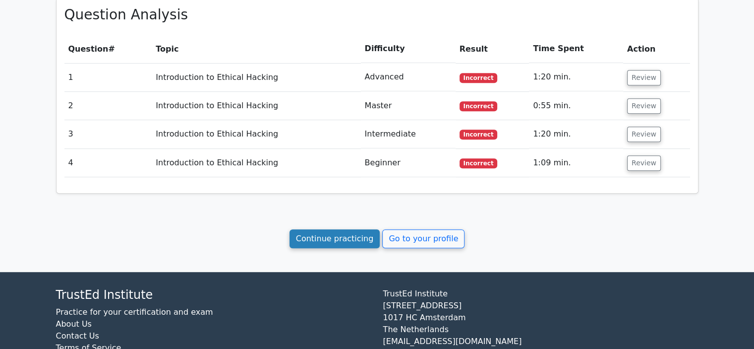
click at [329, 233] on link "Continue practicing" at bounding box center [335, 238] width 91 height 19
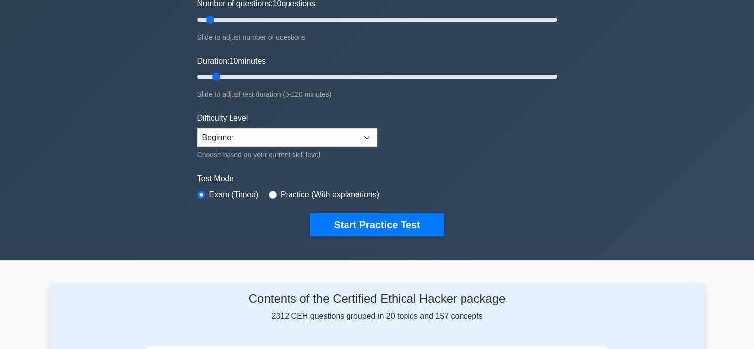
scroll to position [149, 0]
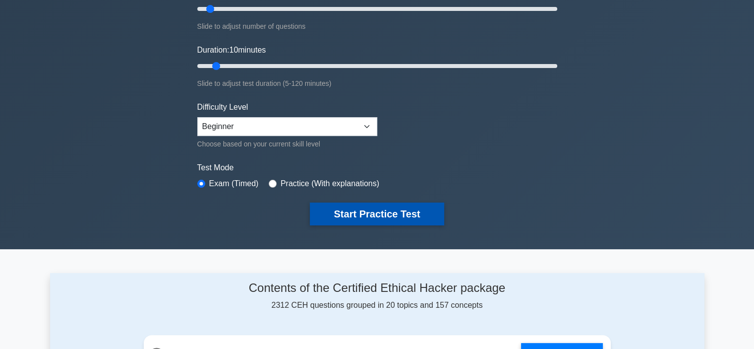
click at [360, 209] on button "Start Practice Test" at bounding box center [377, 213] width 134 height 23
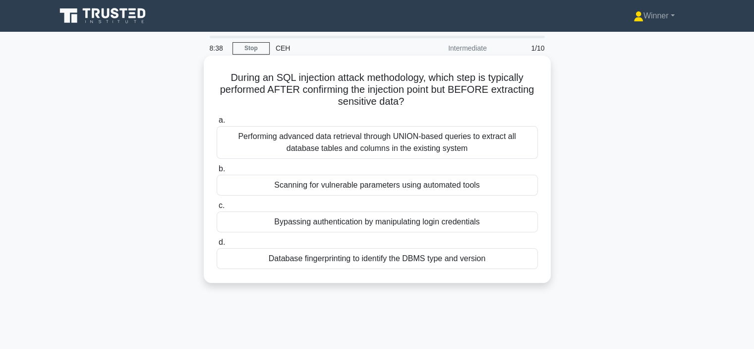
click at [349, 188] on div "Scanning for vulnerable parameters using automated tools" at bounding box center [377, 185] width 321 height 21
click at [217, 172] on input "b. Scanning for vulnerable parameters using automated tools" at bounding box center [217, 169] width 0 height 6
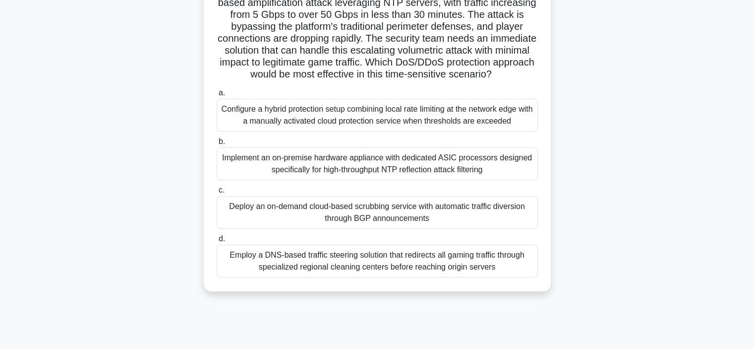
scroll to position [99, 0]
click at [358, 272] on div "Employ a DNS-based traffic steering solution that redirects all gaming traffic …" at bounding box center [377, 260] width 321 height 33
click at [217, 241] on input "d. Employ a DNS-based traffic steering solution that redirects all gaming traff…" at bounding box center [217, 238] width 0 height 6
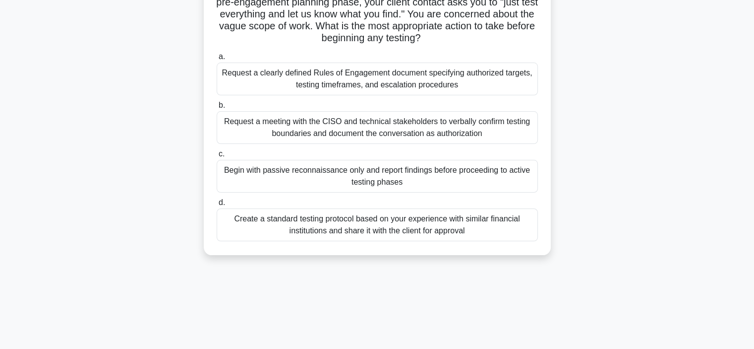
click at [359, 130] on div "Request a meeting with the CISO and technical stakeholders to verbally confirm …" at bounding box center [377, 127] width 321 height 33
click at [217, 109] on input "b. Request a meeting with the CISO and technical stakeholders to verbally confi…" at bounding box center [217, 105] width 0 height 6
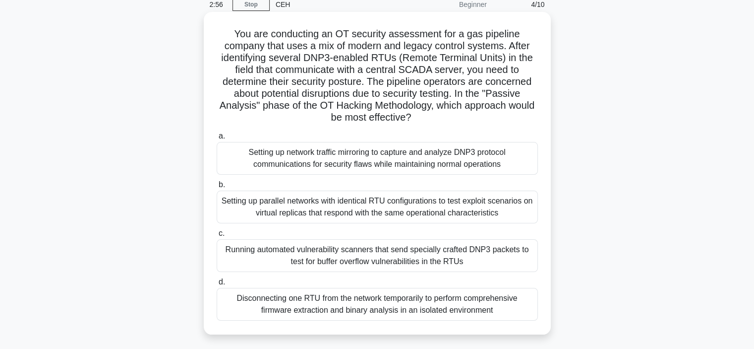
scroll to position [50, 0]
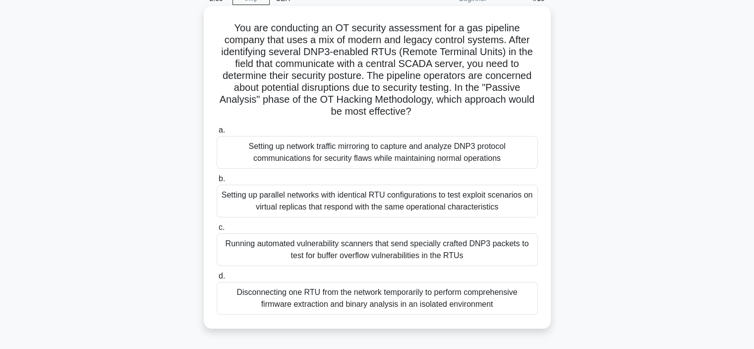
click at [341, 154] on div "Setting up network traffic mirroring to capture and analyze DNP3 protocol commu…" at bounding box center [377, 152] width 321 height 33
click at [217, 133] on input "a. Setting up network traffic mirroring to capture and analyze DNP3 protocol co…" at bounding box center [217, 130] width 0 height 6
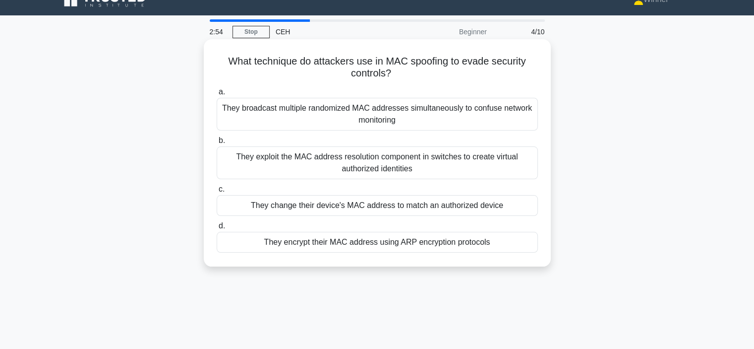
scroll to position [0, 0]
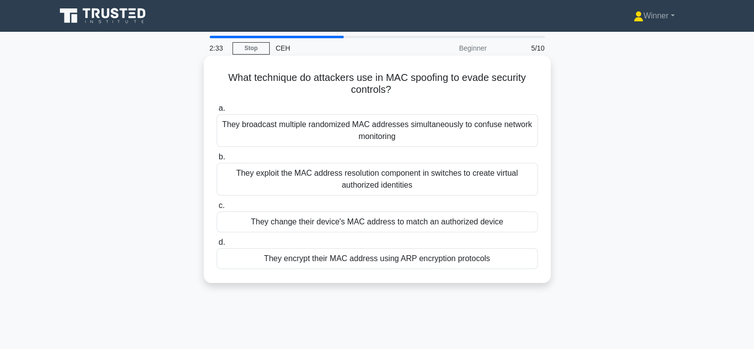
click at [358, 177] on div "They exploit the MAC address resolution component in switches to create virtual…" at bounding box center [377, 179] width 321 height 33
click at [217, 160] on input "b. They exploit the MAC address resolution component in switches to create virt…" at bounding box center [217, 157] width 0 height 6
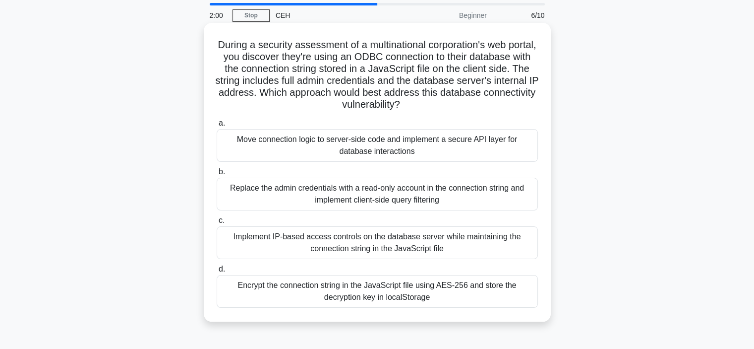
scroll to position [50, 0]
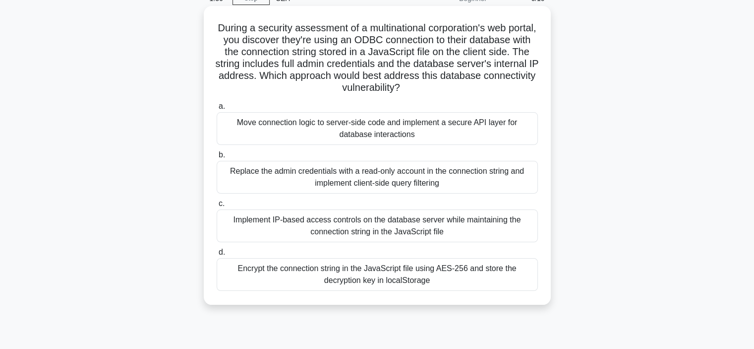
click at [409, 276] on div "Encrypt the connection string in the JavaScript file using AES-256 and store th…" at bounding box center [377, 274] width 321 height 33
click at [217, 255] on input "d. Encrypt the connection string in the JavaScript file using AES-256 and store…" at bounding box center [217, 252] width 0 height 6
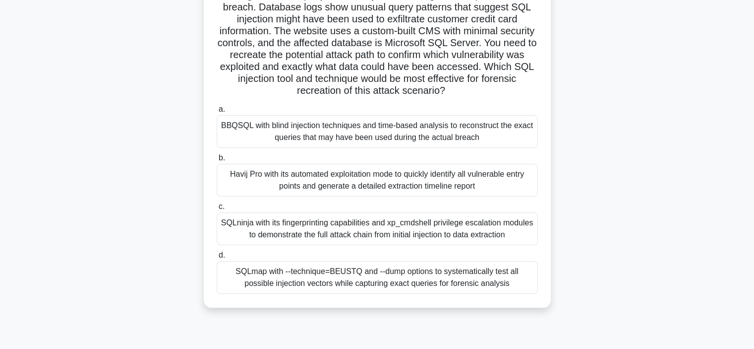
scroll to position [99, 0]
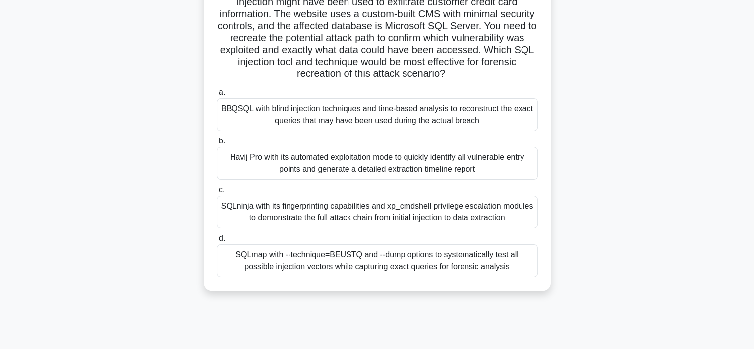
click at [322, 211] on div "SQLninja with its fingerprinting capabilities and xp_cmdshell privilege escalat…" at bounding box center [377, 211] width 321 height 33
click at [217, 193] on input "c. SQLninja with its fingerprinting capabilities and xp_cmdshell privilege esca…" at bounding box center [217, 189] width 0 height 6
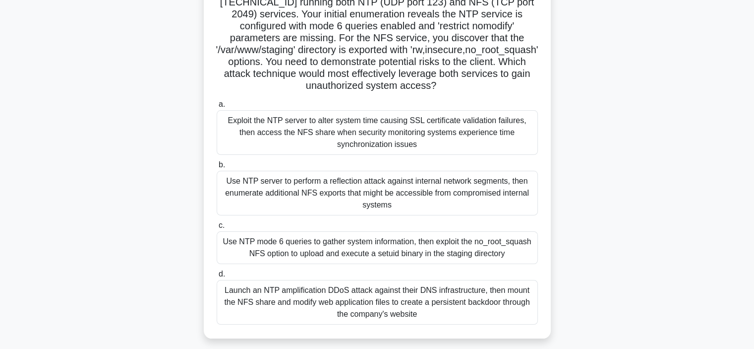
click at [338, 195] on div "Use NTP server to perform a reflection attack against internal network segments…" at bounding box center [377, 193] width 321 height 45
click at [217, 168] on input "b. Use NTP server to perform a reflection attack against internal network segme…" at bounding box center [217, 165] width 0 height 6
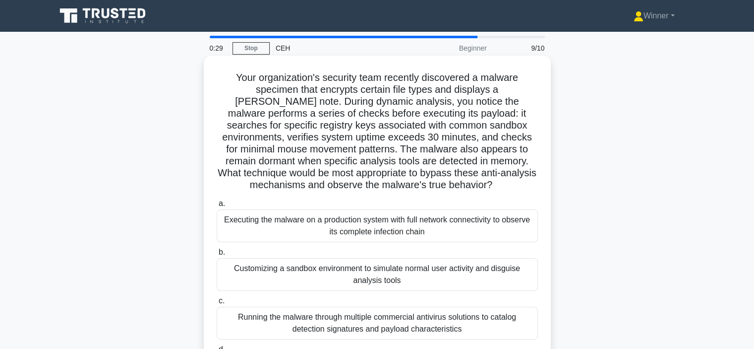
scroll to position [0, 0]
click at [346, 222] on div "Executing the malware on a production system with full network connectivity to …" at bounding box center [377, 225] width 321 height 33
click at [217, 207] on input "a. Executing the malware on a production system with full network connectivity …" at bounding box center [217, 203] width 0 height 6
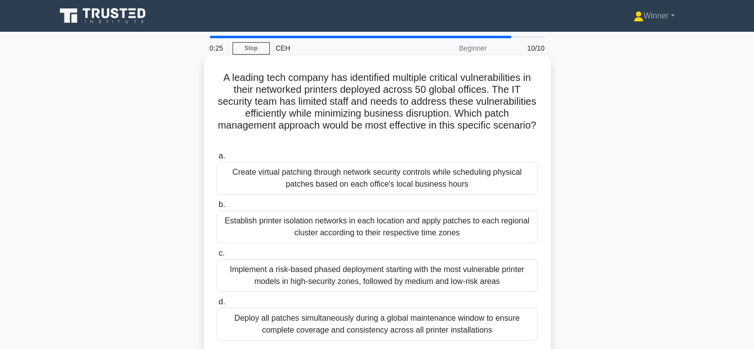
click at [343, 271] on div "Implement a risk-based phased deployment starting with the most vulnerable prin…" at bounding box center [377, 275] width 321 height 33
click at [217, 256] on input "c. Implement a risk-based phased deployment starting with the most vulnerable p…" at bounding box center [217, 253] width 0 height 6
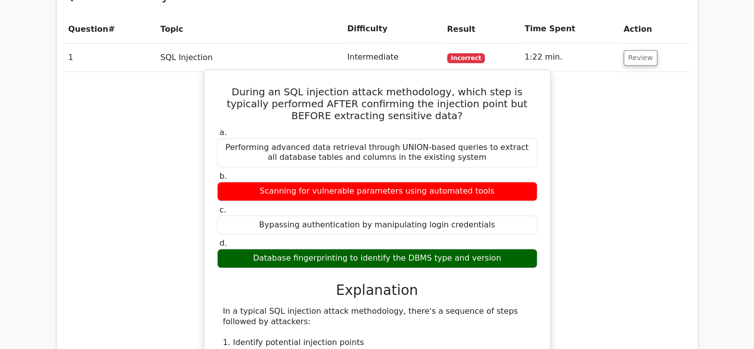
scroll to position [545, 0]
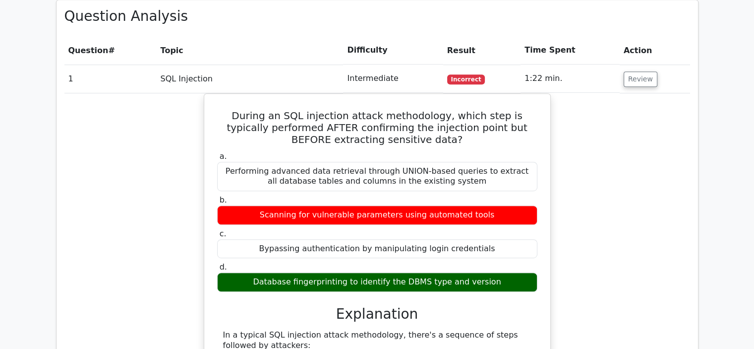
click at [485, 22] on h3 "Question Analysis" at bounding box center [377, 16] width 626 height 17
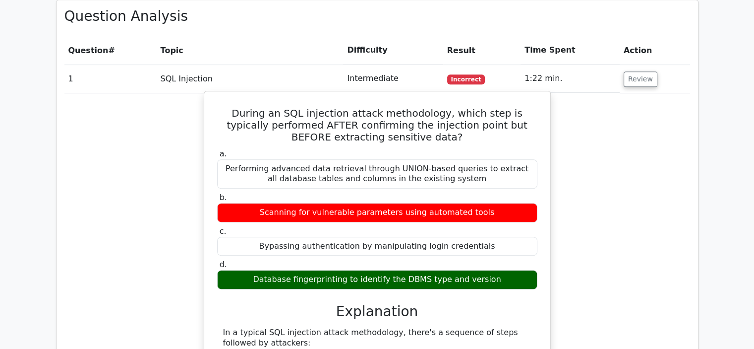
drag, startPoint x: 224, startPoint y: 112, endPoint x: 488, endPoint y: 256, distance: 301.3
click at [510, 275] on div "During an SQL injection attack methodology, which step is typically performed A…" at bounding box center [377, 348] width 338 height 506
copy div "During an SQL injection attack methodology, which step is typically performed A…"
